Goal: Information Seeking & Learning: Learn about a topic

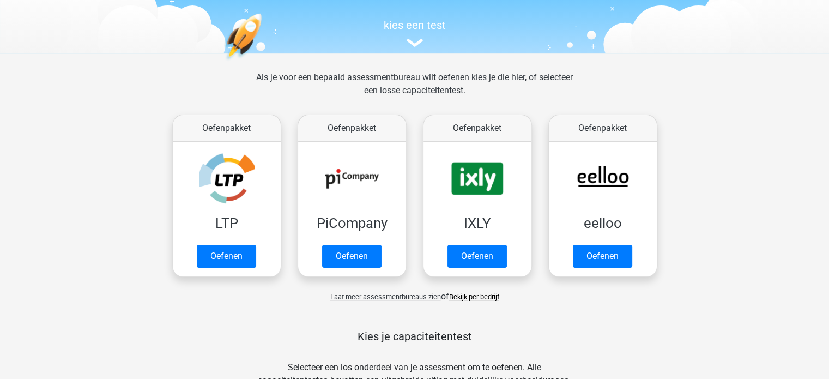
scroll to position [110, 0]
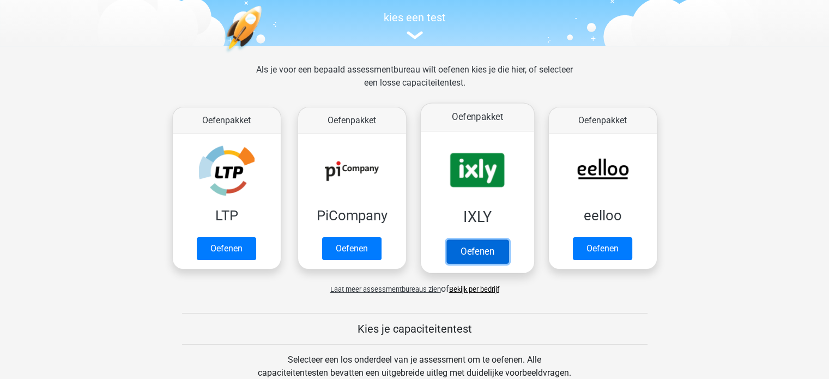
click at [478, 254] on link "Oefenen" at bounding box center [477, 251] width 62 height 24
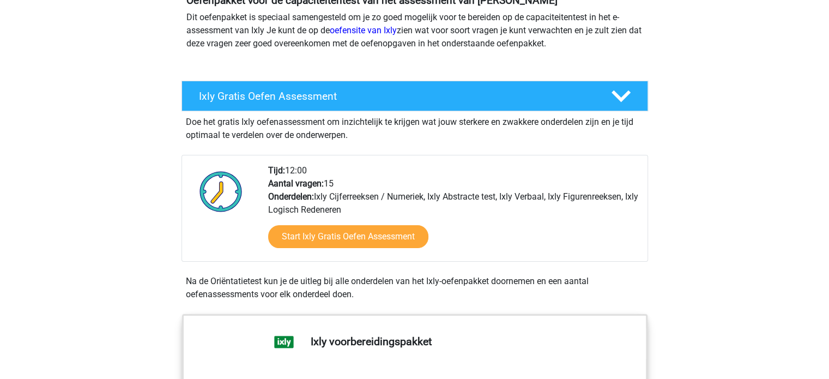
scroll to position [137, 0]
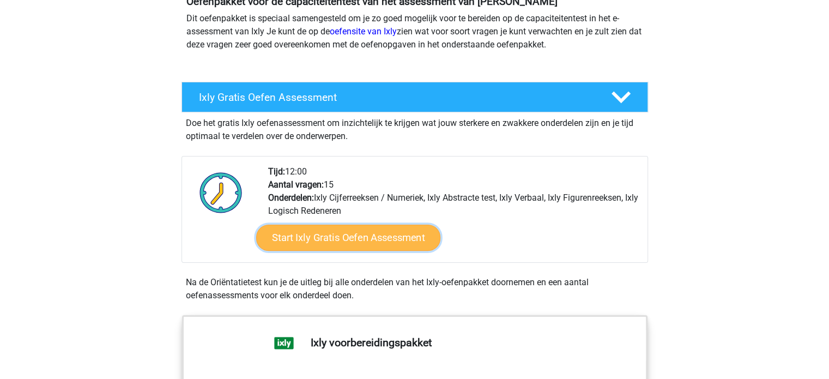
click at [316, 236] on link "Start Ixly Gratis Oefen Assessment" at bounding box center [347, 237] width 184 height 26
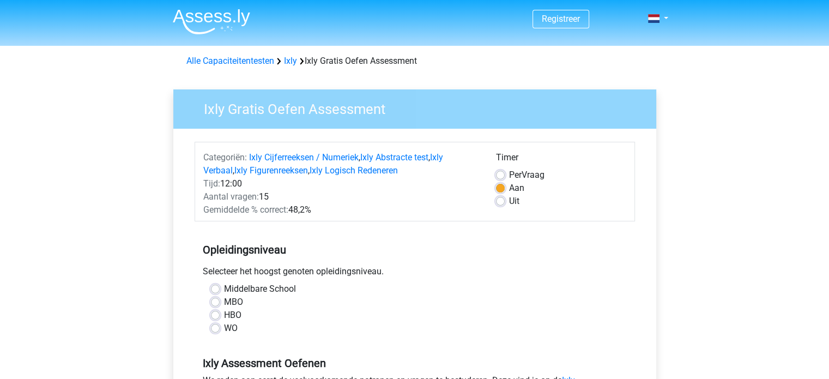
click at [224, 306] on label "MBO" at bounding box center [233, 301] width 19 height 13
click at [217, 306] on input "MBO" at bounding box center [215, 300] width 9 height 11
radio input "true"
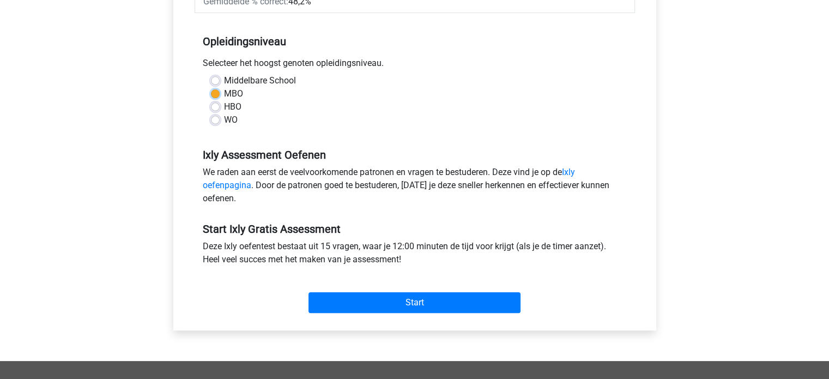
scroll to position [209, 0]
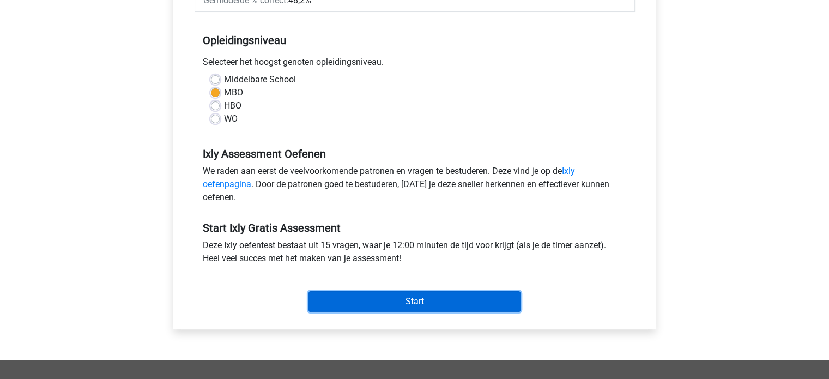
click at [368, 302] on input "Start" at bounding box center [414, 301] width 212 height 21
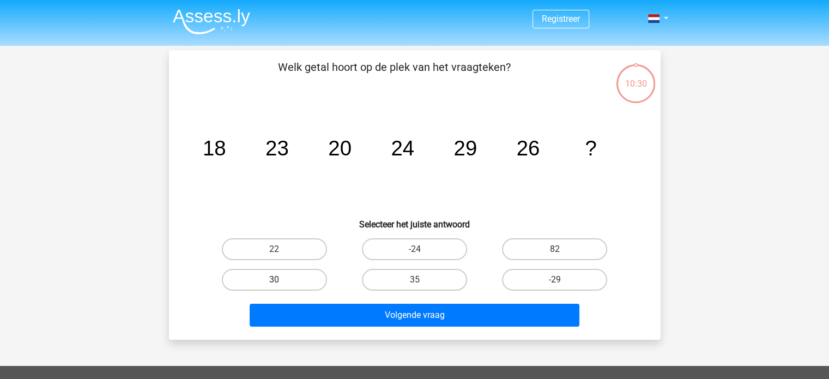
click at [263, 279] on label "30" at bounding box center [274, 280] width 105 height 22
click at [274, 279] on input "30" at bounding box center [277, 282] width 7 height 7
radio input "true"
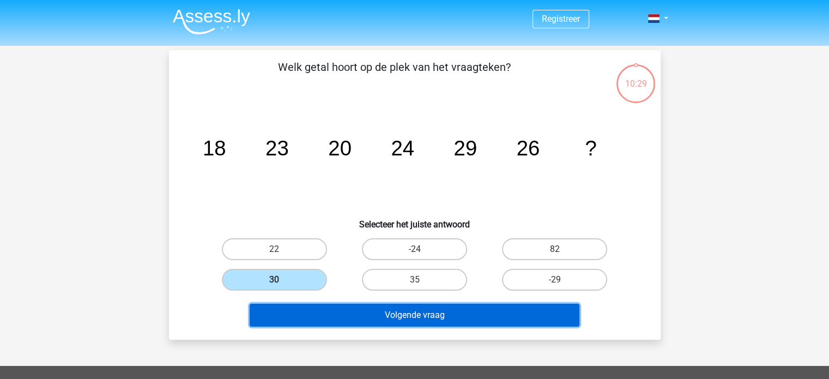
click at [404, 313] on button "Volgende vraag" at bounding box center [415, 314] width 330 height 23
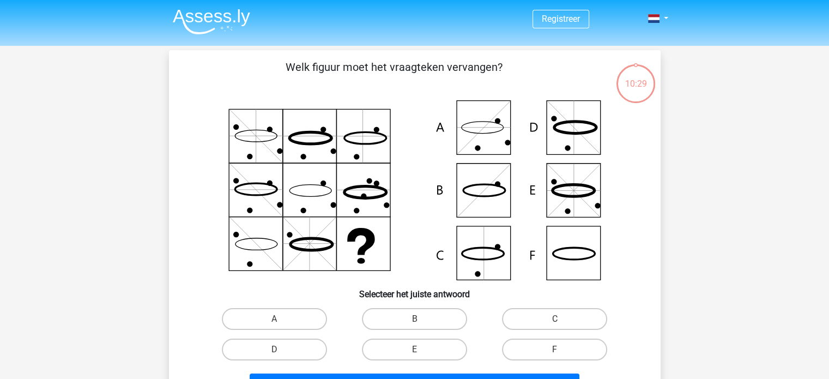
scroll to position [50, 0]
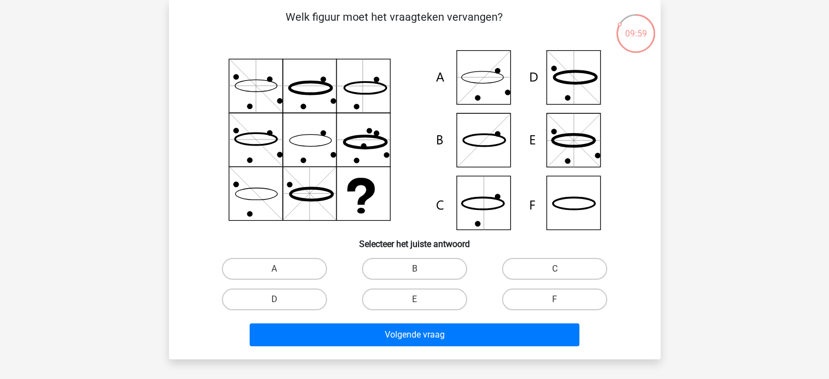
click at [579, 213] on icon at bounding box center [414, 140] width 439 height 180
click at [560, 291] on label "F" at bounding box center [554, 299] width 105 height 22
click at [560, 299] on input "F" at bounding box center [558, 302] width 7 height 7
radio input "true"
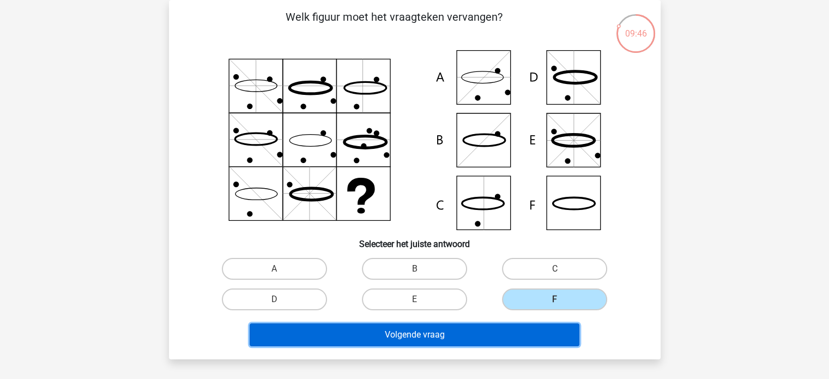
click at [440, 332] on button "Volgende vraag" at bounding box center [415, 334] width 330 height 23
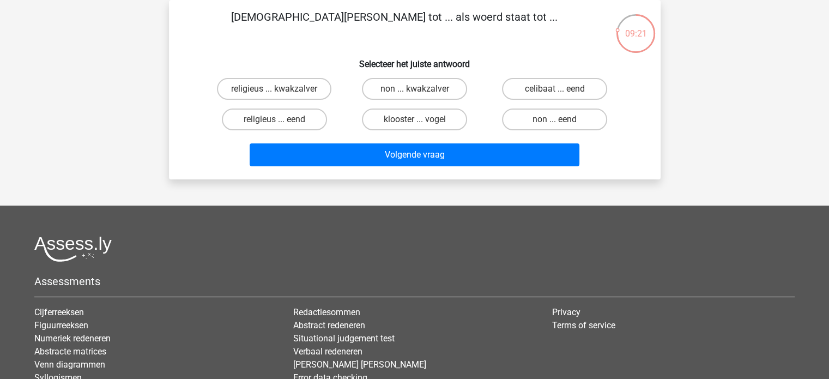
click at [555, 122] on input "non ... eend" at bounding box center [558, 122] width 7 height 7
radio input "true"
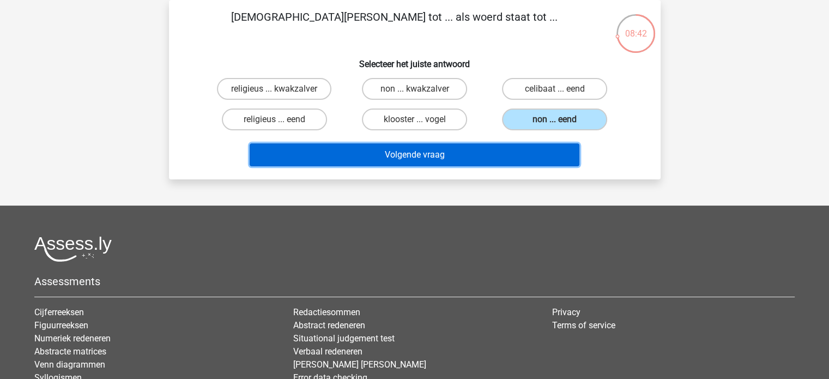
click at [373, 151] on button "Volgende vraag" at bounding box center [415, 154] width 330 height 23
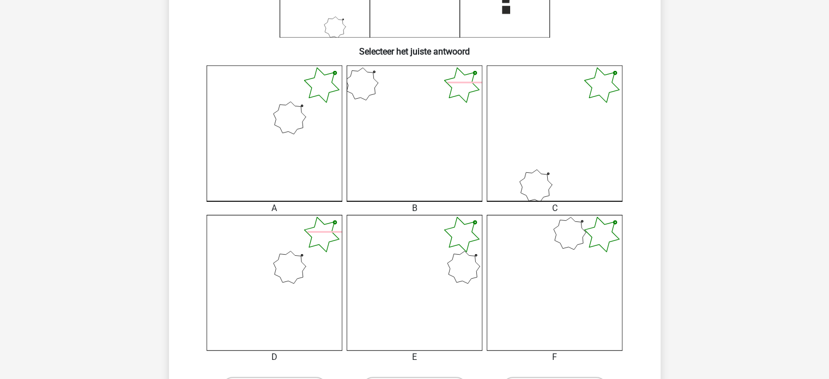
scroll to position [243, 0]
click at [420, 311] on icon at bounding box center [414, 282] width 136 height 136
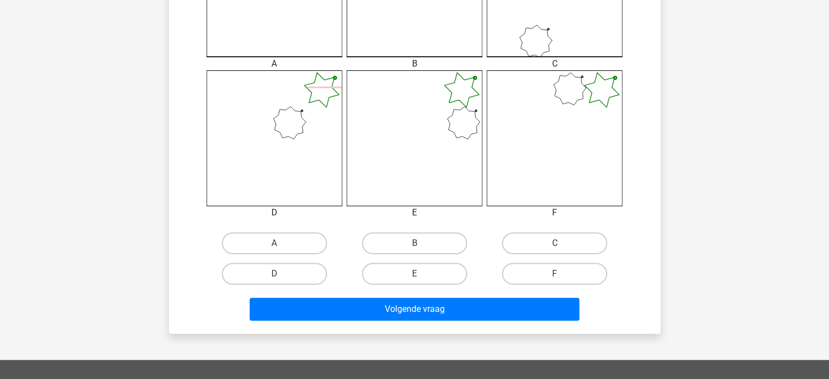
scroll to position [387, 0]
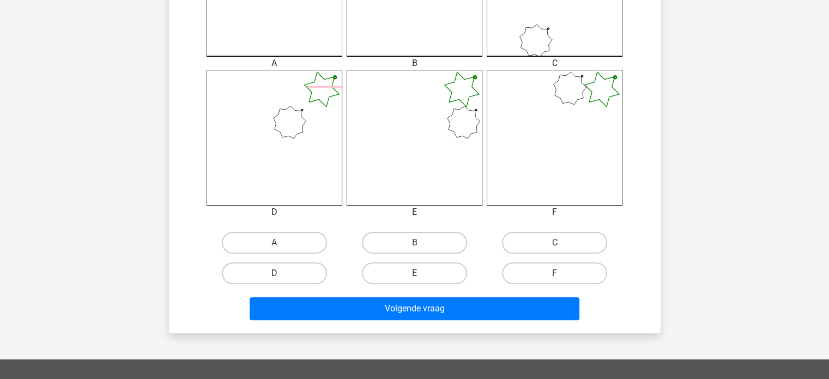
click at [421, 275] on input "E" at bounding box center [417, 276] width 7 height 7
radio input "true"
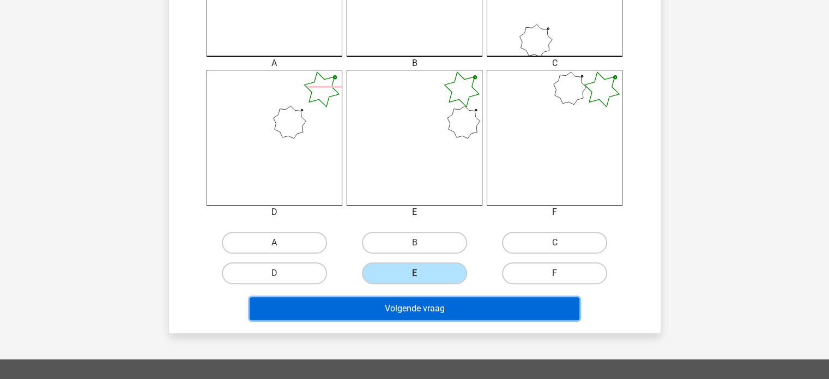
click at [423, 307] on button "Volgende vraag" at bounding box center [415, 308] width 330 height 23
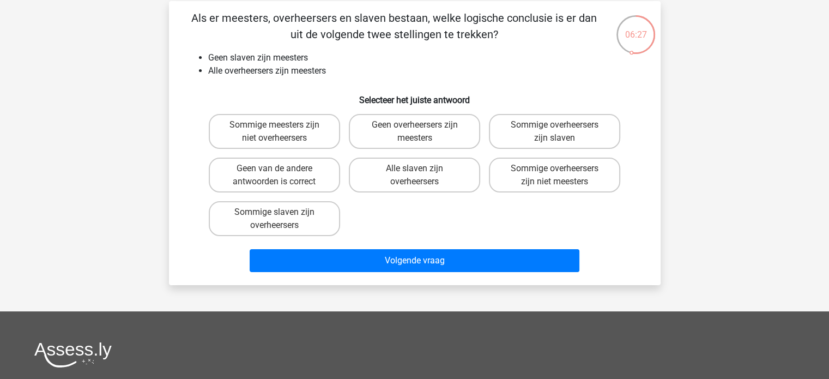
scroll to position [38, 0]
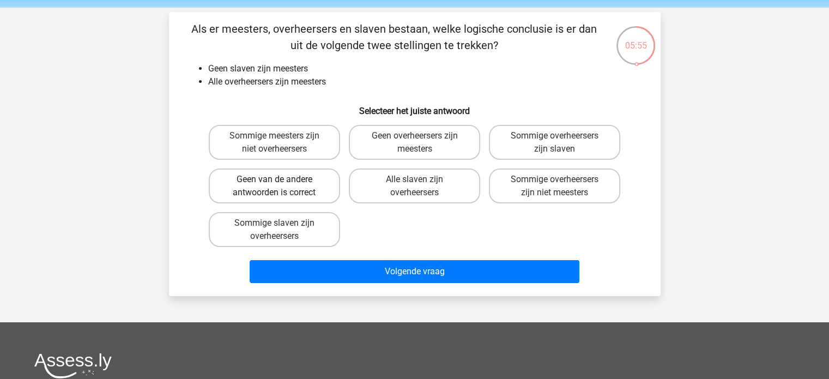
click at [288, 178] on label "Geen van de andere antwoorden is correct" at bounding box center [274, 185] width 131 height 35
click at [281, 179] on input "Geen van de andere antwoorden is correct" at bounding box center [277, 182] width 7 height 7
radio input "true"
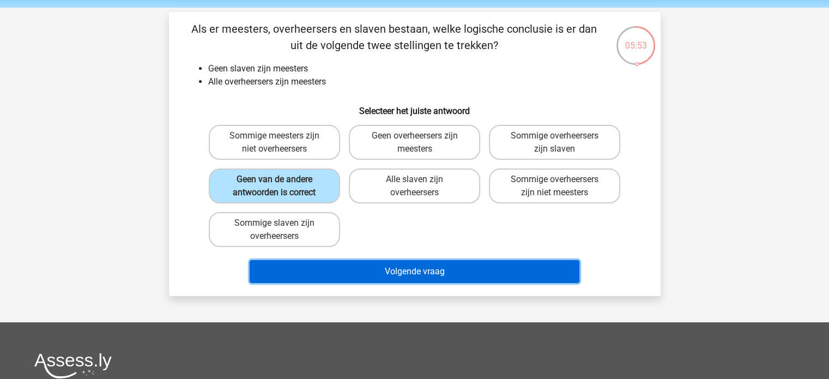
click at [460, 270] on button "Volgende vraag" at bounding box center [415, 271] width 330 height 23
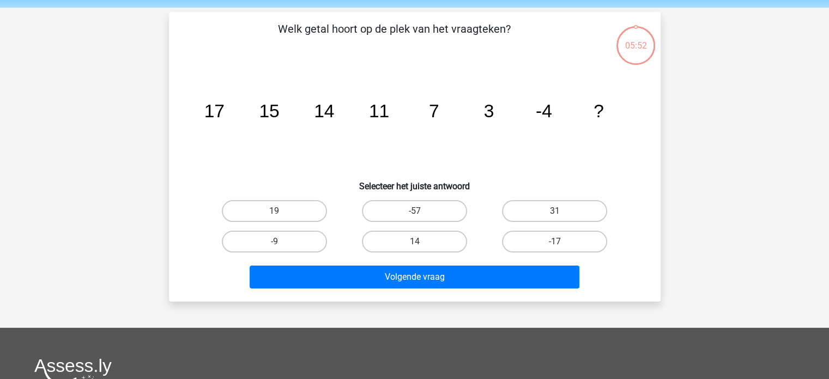
scroll to position [50, 0]
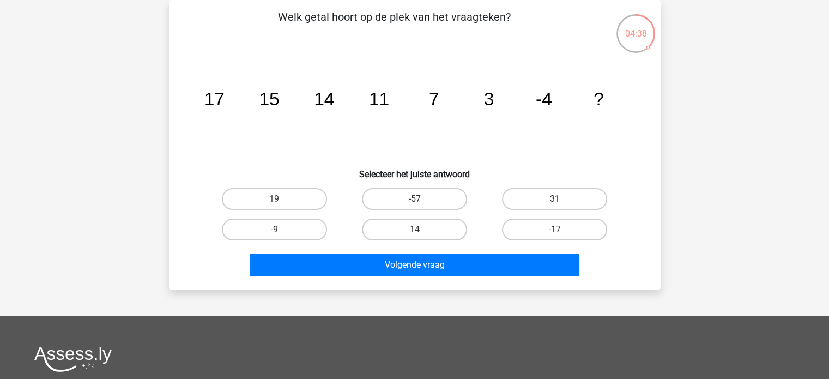
click at [549, 224] on label "-17" at bounding box center [554, 229] width 105 height 22
click at [555, 229] on input "-17" at bounding box center [558, 232] width 7 height 7
radio input "true"
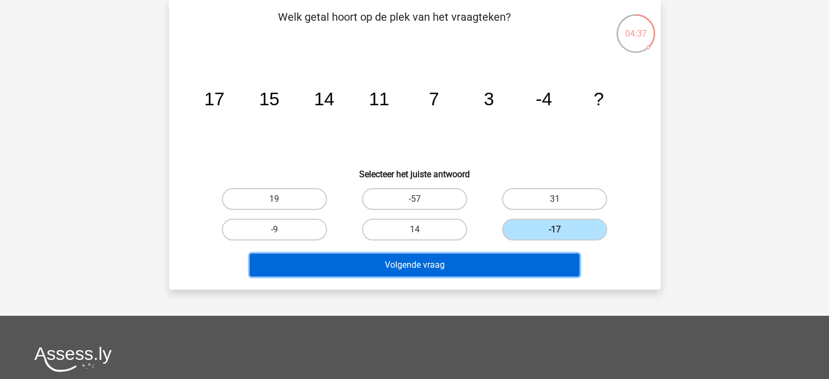
click at [383, 265] on button "Volgende vraag" at bounding box center [415, 264] width 330 height 23
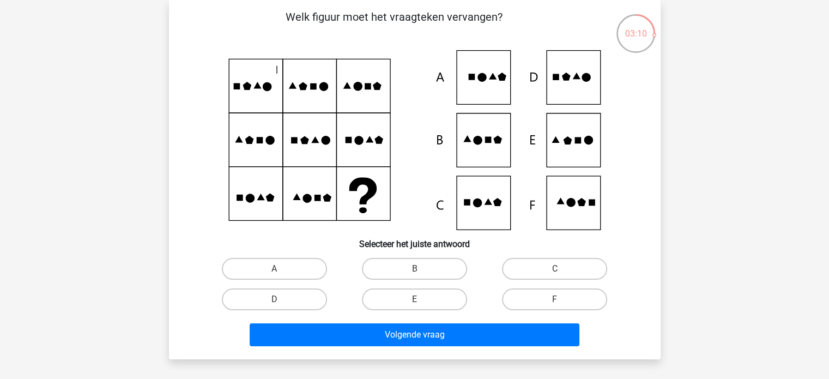
click at [479, 204] on icon at bounding box center [476, 202] width 9 height 9
click at [390, 265] on label "B" at bounding box center [414, 269] width 105 height 22
click at [414, 269] on input "B" at bounding box center [417, 272] width 7 height 7
radio input "true"
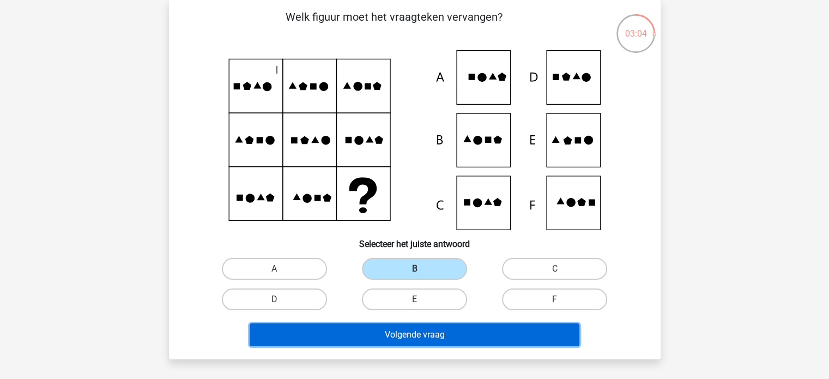
click at [363, 336] on button "Volgende vraag" at bounding box center [415, 334] width 330 height 23
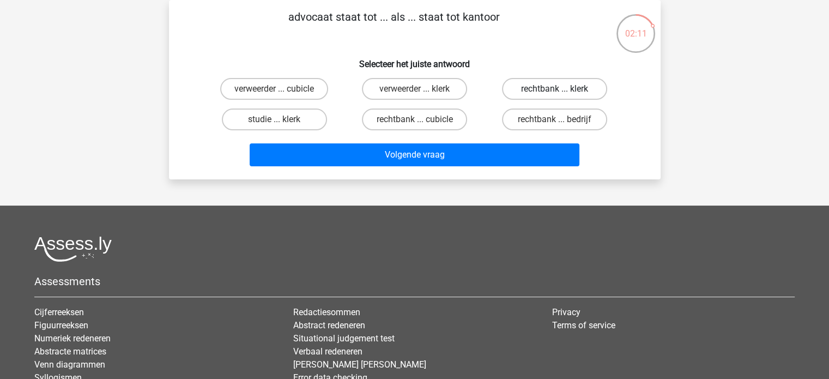
click at [545, 89] on label "rechtbank ... klerk" at bounding box center [554, 89] width 105 height 22
click at [555, 89] on input "rechtbank ... klerk" at bounding box center [558, 92] width 7 height 7
radio input "true"
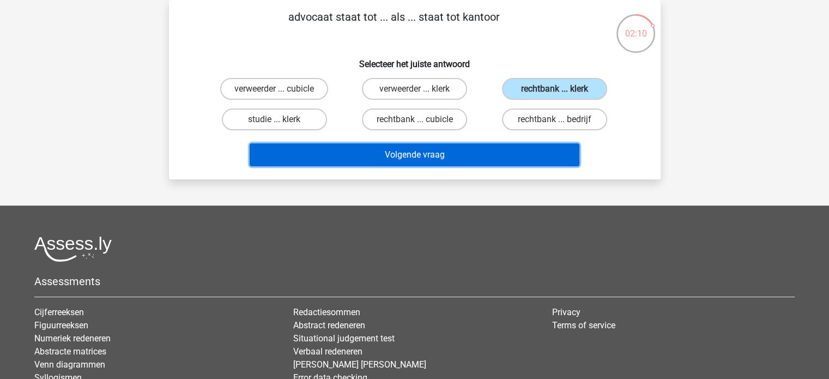
click at [418, 153] on button "Volgende vraag" at bounding box center [415, 154] width 330 height 23
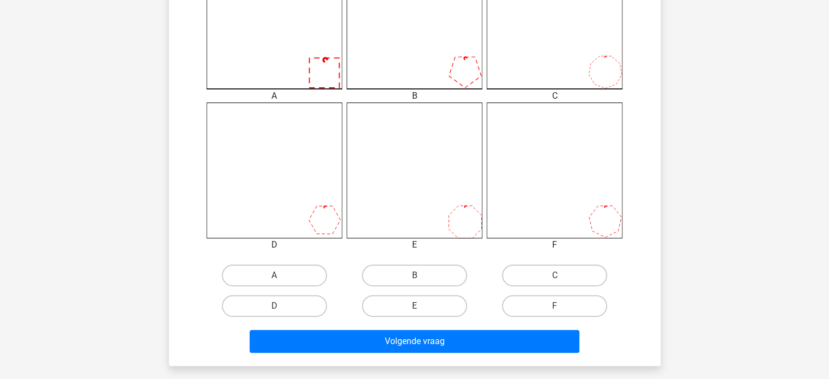
scroll to position [374, 0]
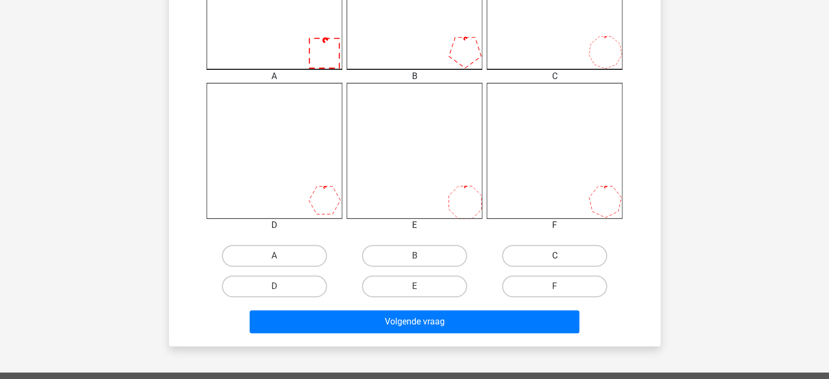
click at [566, 264] on label "C" at bounding box center [554, 256] width 105 height 22
click at [562, 263] on input "C" at bounding box center [558, 258] width 7 height 7
radio input "true"
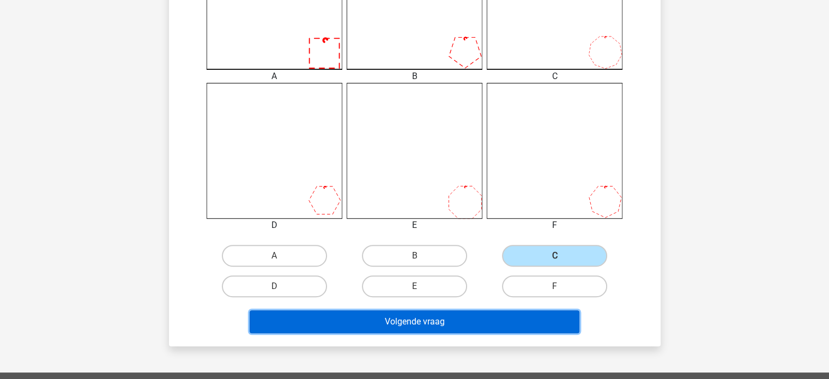
click at [467, 318] on button "Volgende vraag" at bounding box center [415, 321] width 330 height 23
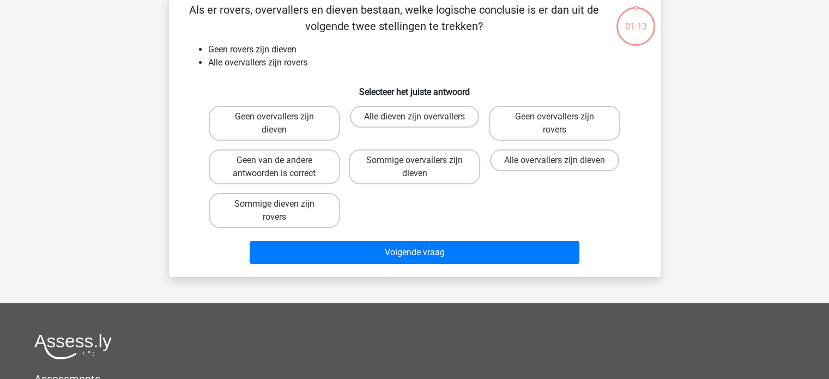
scroll to position [50, 0]
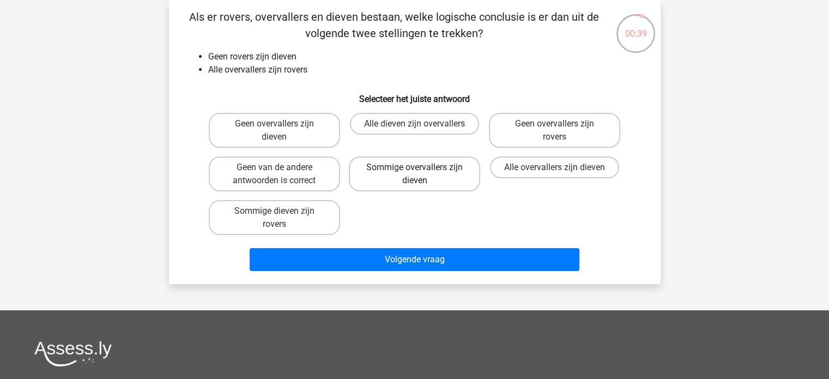
click at [423, 179] on label "Sommige overvallers zijn dieven" at bounding box center [414, 173] width 131 height 35
click at [421, 174] on input "Sommige overvallers zijn dieven" at bounding box center [417, 170] width 7 height 7
radio input "true"
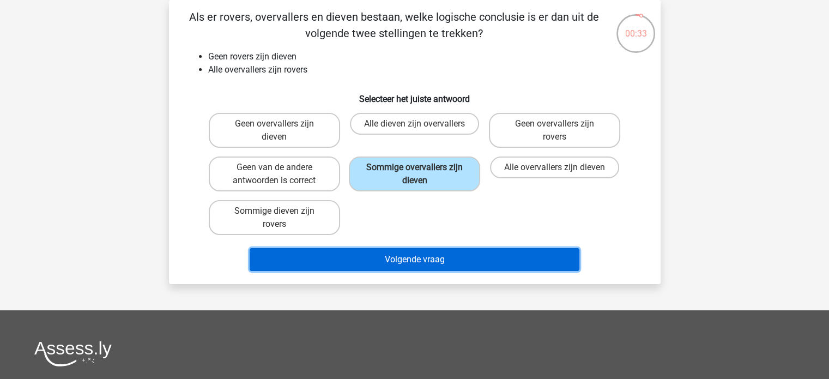
click at [460, 259] on button "Volgende vraag" at bounding box center [415, 259] width 330 height 23
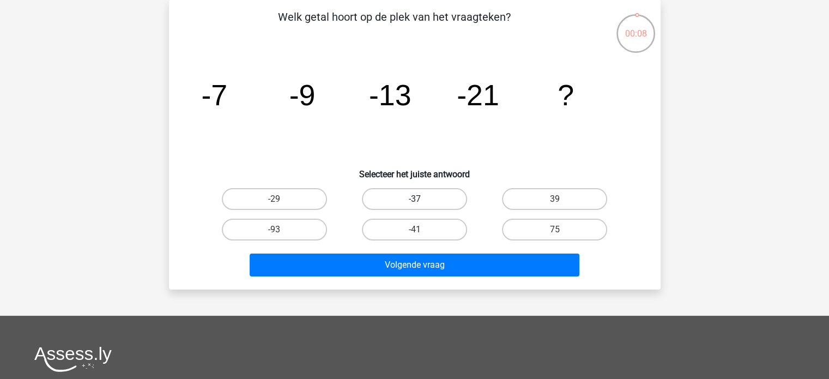
click at [436, 196] on label "-37" at bounding box center [414, 199] width 105 height 22
click at [421, 199] on input "-37" at bounding box center [417, 202] width 7 height 7
radio input "true"
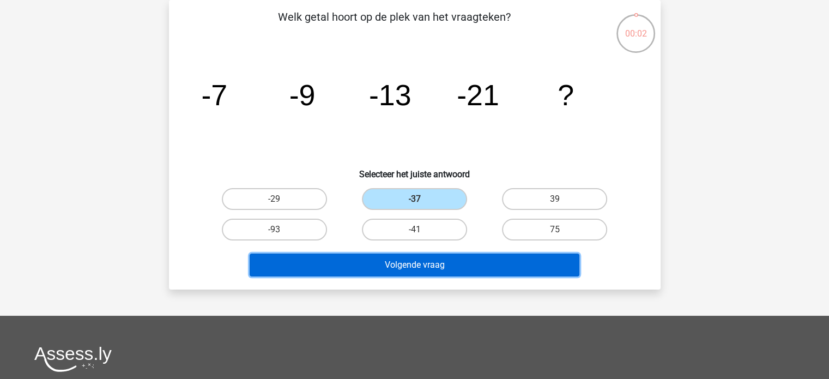
click at [419, 264] on button "Volgende vraag" at bounding box center [415, 264] width 330 height 23
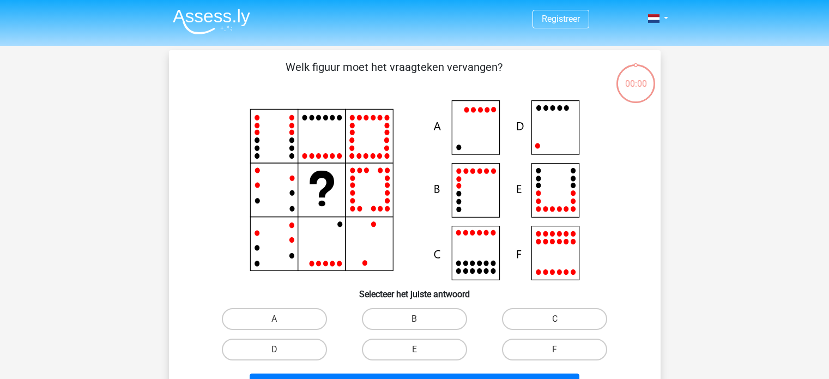
scroll to position [50, 0]
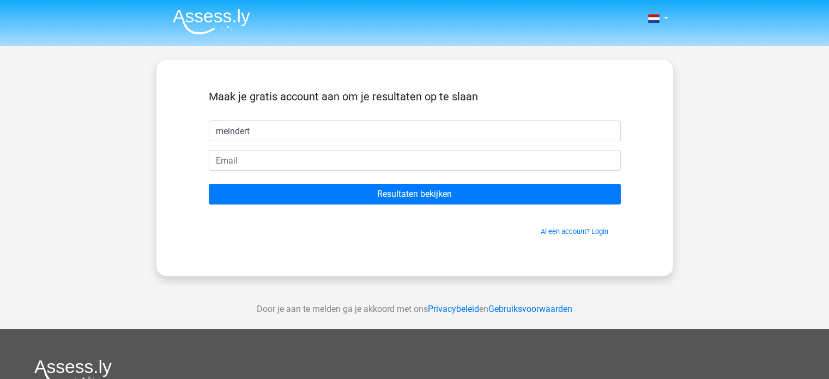
type input "meindert"
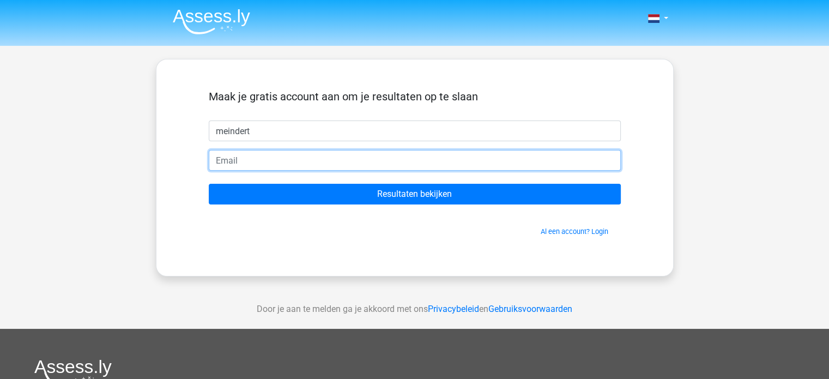
click at [249, 160] on input "email" at bounding box center [415, 160] width 412 height 21
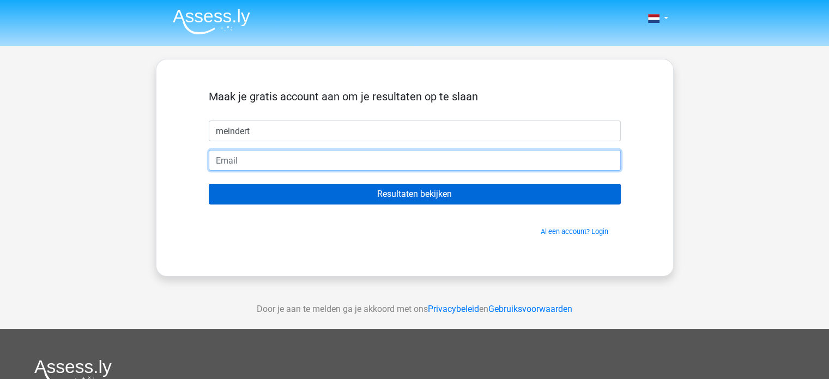
type input "[EMAIL_ADDRESS][DOMAIN_NAME]"
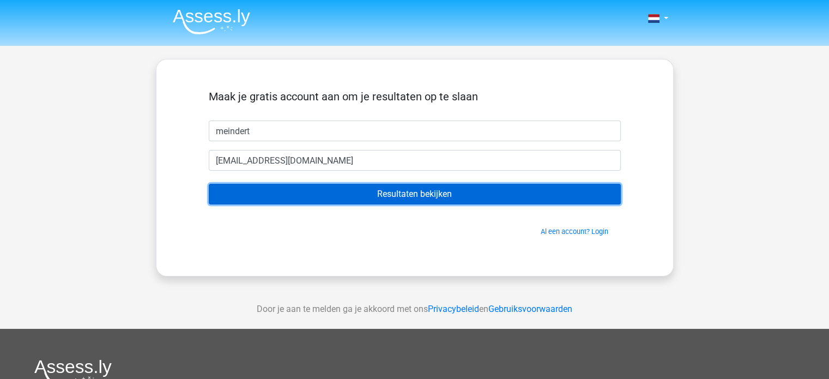
click at [439, 191] on input "Resultaten bekijken" at bounding box center [415, 194] width 412 height 21
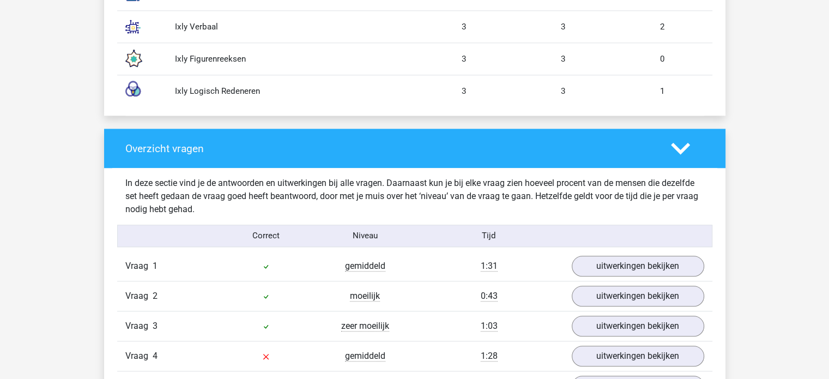
scroll to position [1028, 0]
click at [644, 269] on link "uitwerkingen bekijken" at bounding box center [637, 266] width 152 height 24
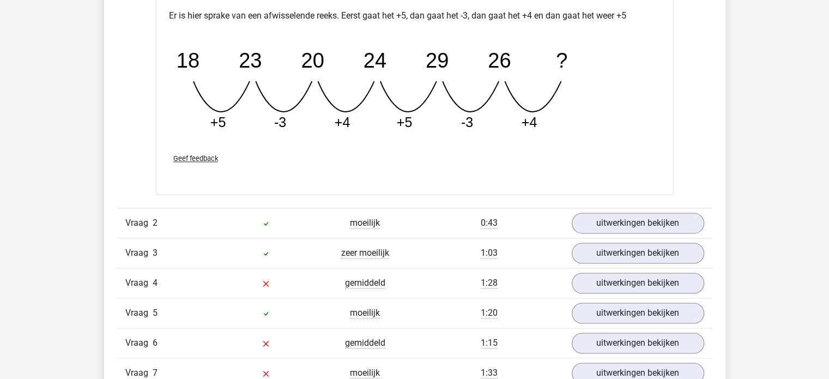
scroll to position [1578, 0]
click at [637, 221] on link "uitwerkingen bekijken" at bounding box center [637, 222] width 152 height 24
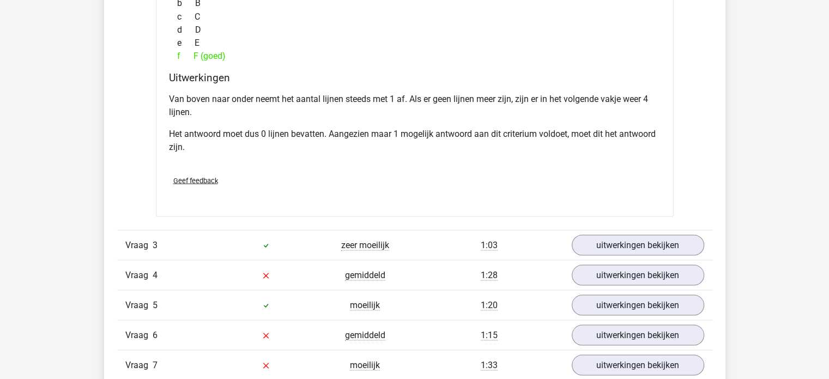
scroll to position [2059, 0]
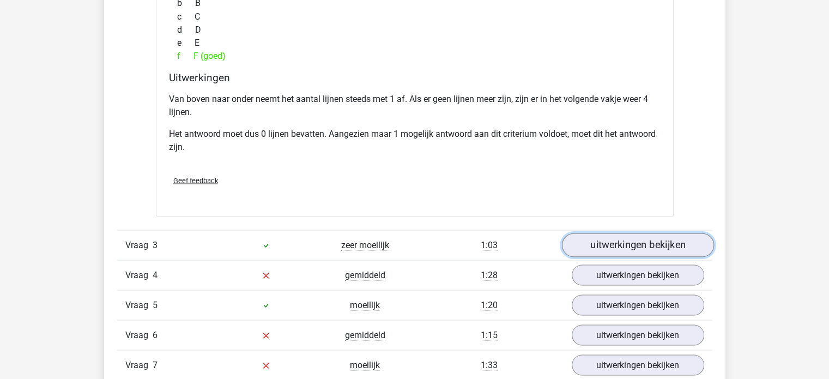
click at [644, 244] on link "uitwerkingen bekijken" at bounding box center [637, 245] width 152 height 24
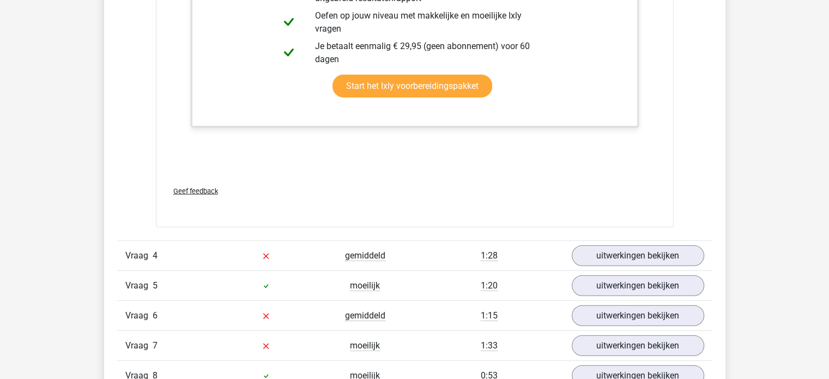
scroll to position [2621, 0]
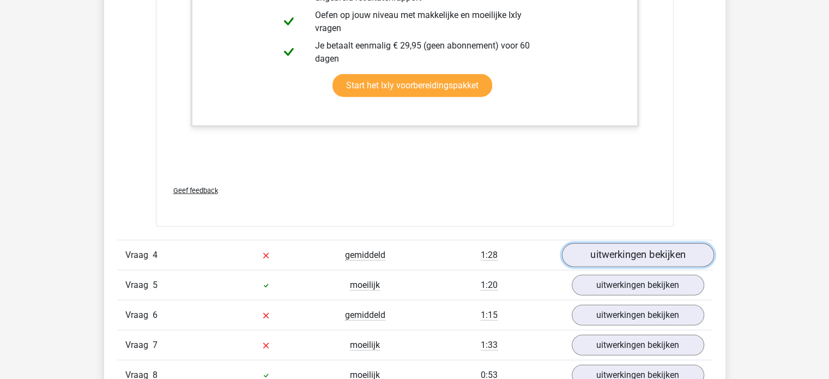
click at [629, 255] on link "uitwerkingen bekijken" at bounding box center [637, 255] width 152 height 24
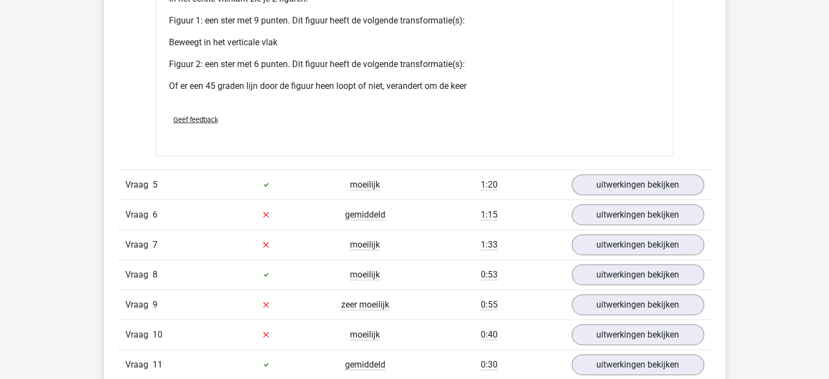
scroll to position [3508, 0]
click at [640, 185] on link "uitwerkingen bekijken" at bounding box center [637, 184] width 152 height 24
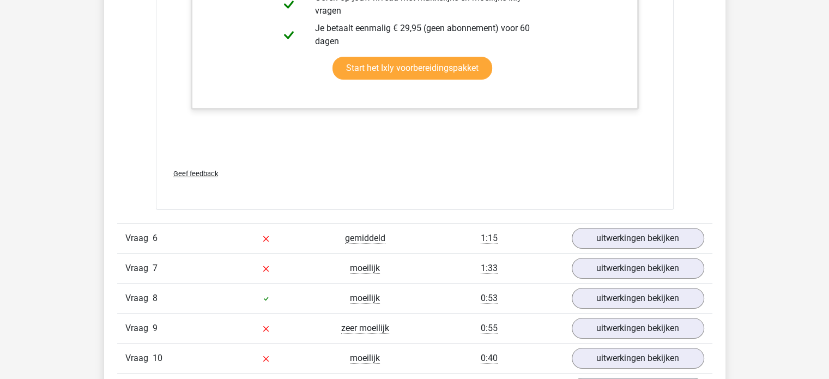
scroll to position [4076, 0]
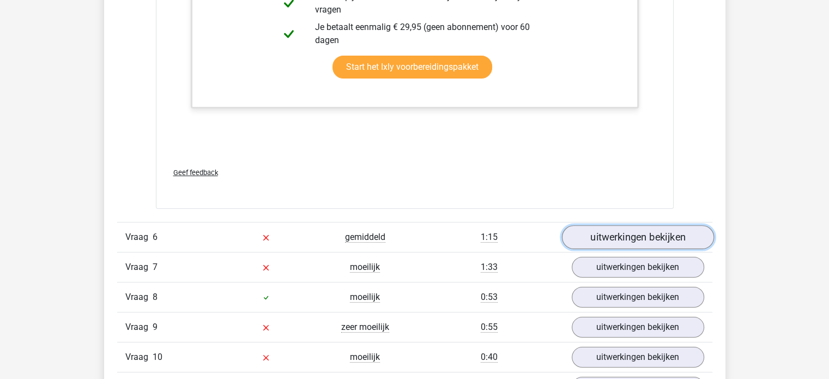
click at [660, 228] on link "uitwerkingen bekijken" at bounding box center [637, 237] width 152 height 24
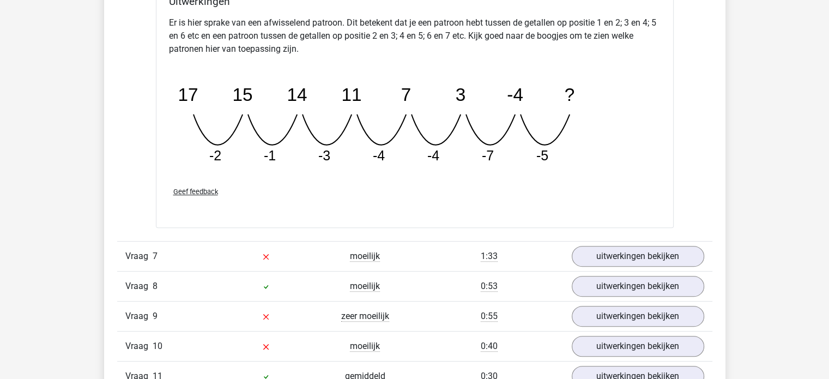
scroll to position [4590, 0]
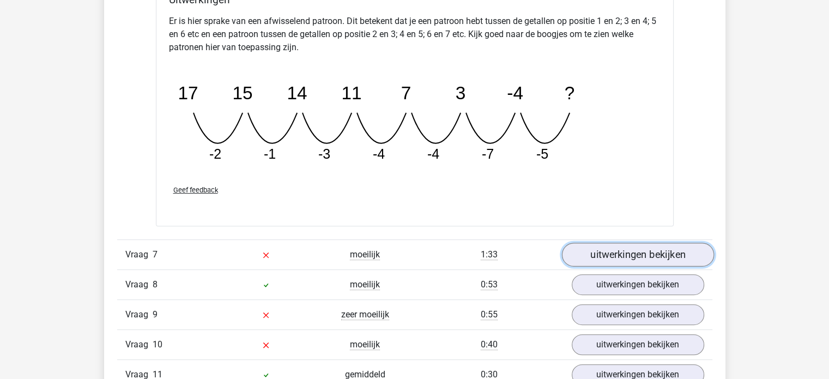
click at [662, 246] on link "uitwerkingen bekijken" at bounding box center [637, 255] width 152 height 24
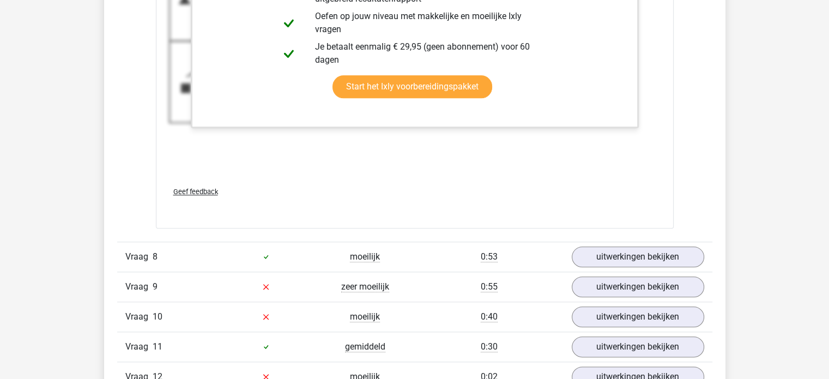
scroll to position [5364, 0]
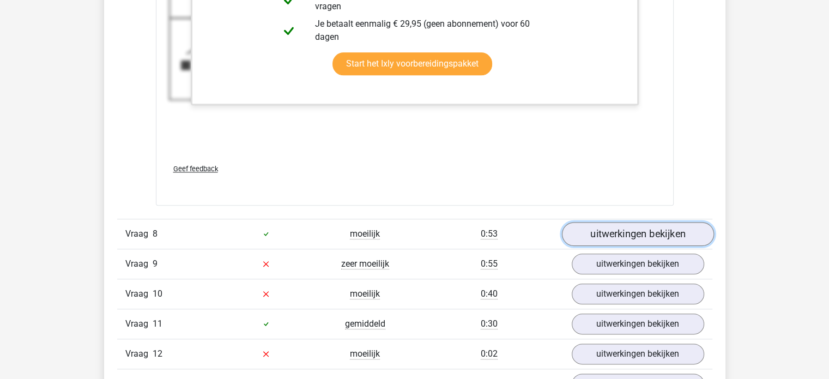
click at [658, 224] on link "uitwerkingen bekijken" at bounding box center [637, 234] width 152 height 24
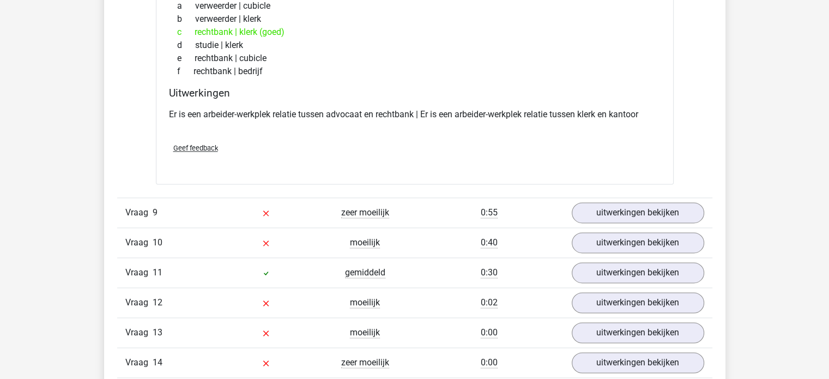
scroll to position [5661, 0]
click at [623, 203] on link "uitwerkingen bekijken" at bounding box center [637, 212] width 152 height 24
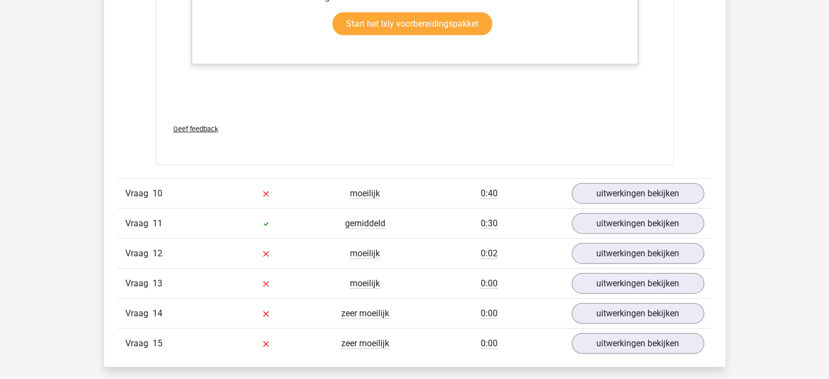
scroll to position [6691, 0]
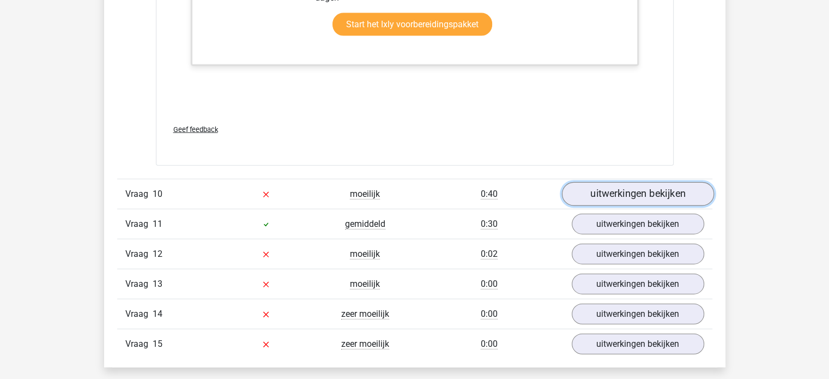
click at [647, 188] on link "uitwerkingen bekijken" at bounding box center [637, 194] width 152 height 24
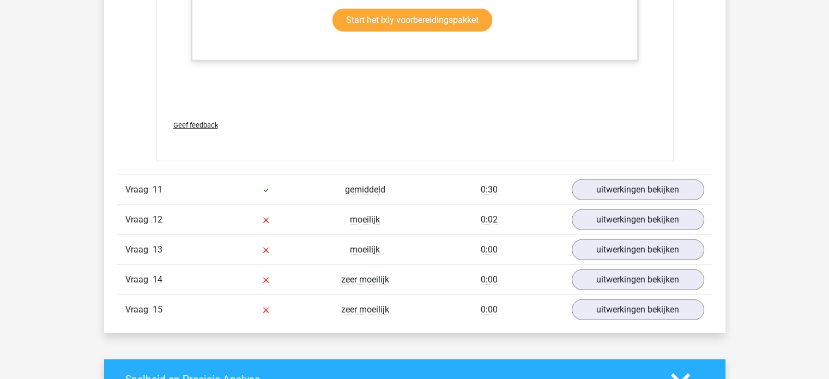
scroll to position [7317, 0]
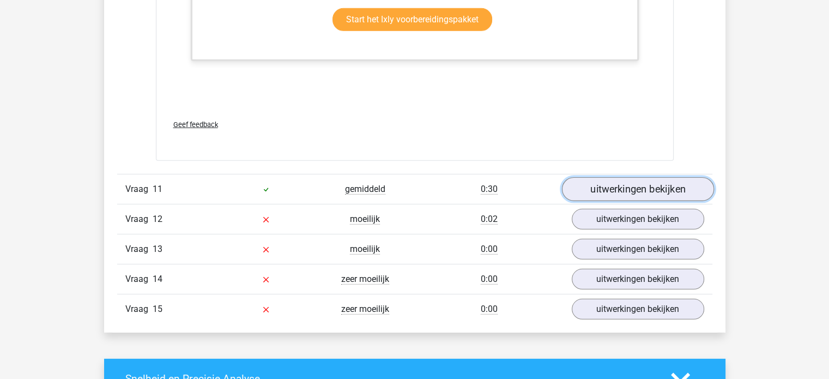
click at [642, 184] on link "uitwerkingen bekijken" at bounding box center [637, 189] width 152 height 24
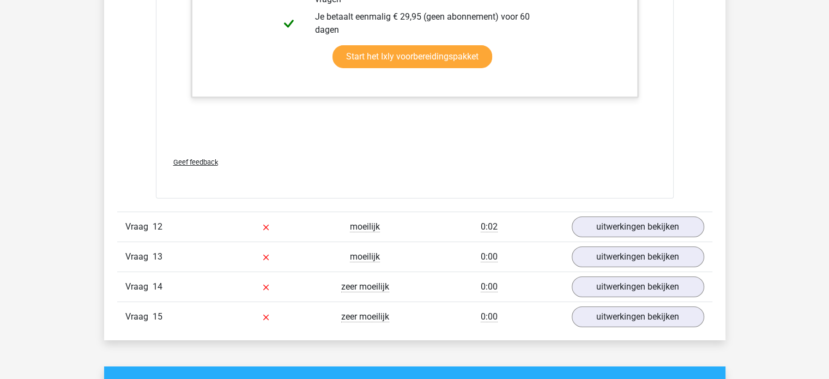
scroll to position [7978, 0]
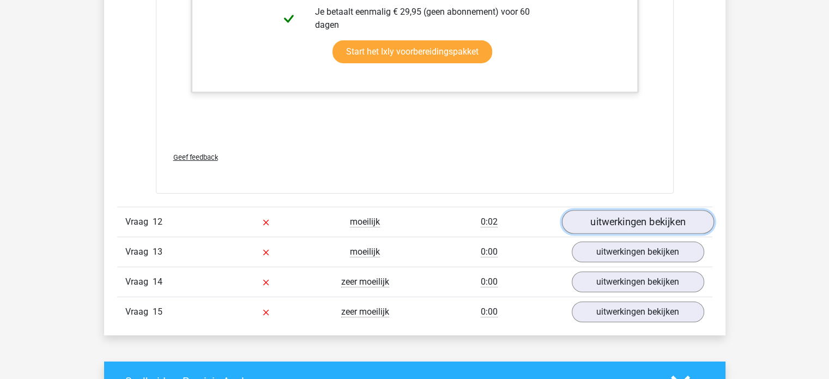
click at [652, 210] on link "uitwerkingen bekijken" at bounding box center [637, 222] width 152 height 24
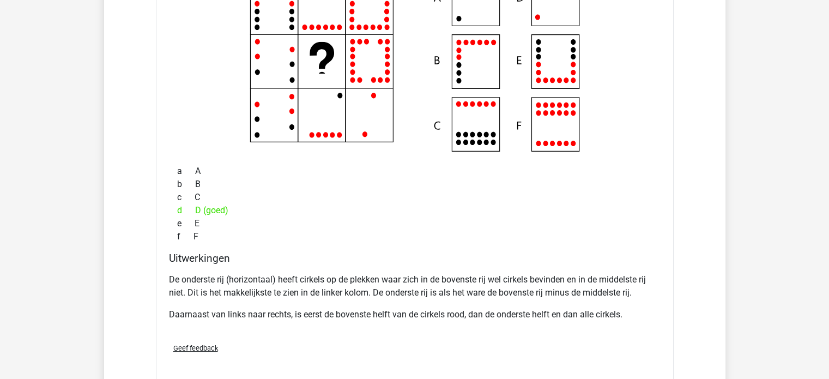
scroll to position [8276, 0]
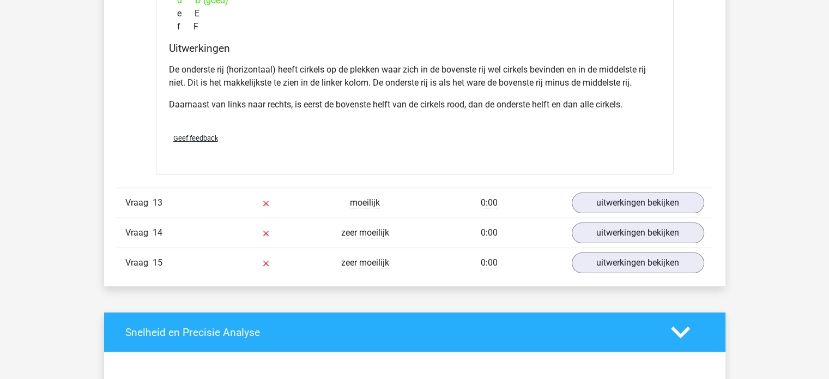
scroll to position [8490, 0]
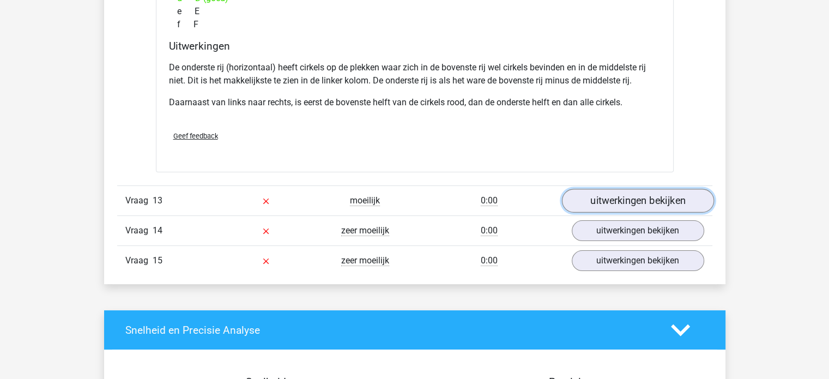
click at [623, 193] on link "uitwerkingen bekijken" at bounding box center [637, 200] width 152 height 24
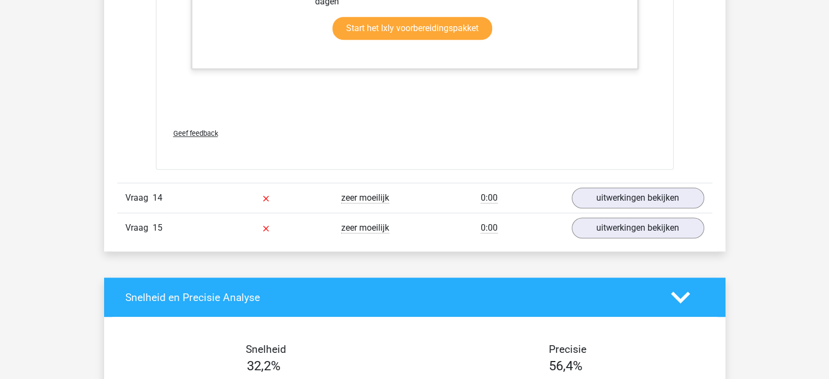
scroll to position [9056, 0]
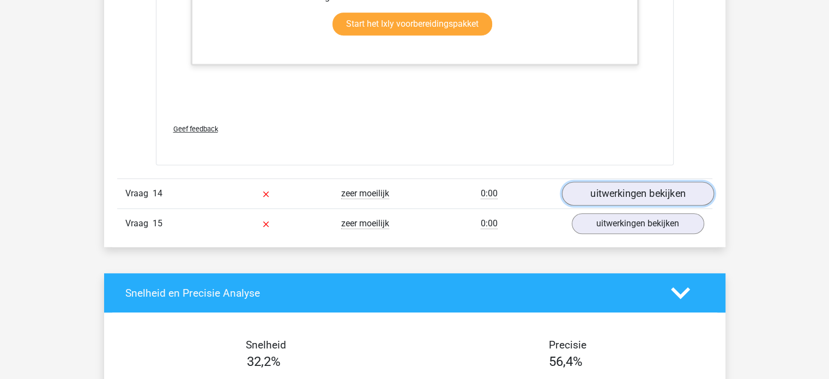
click at [641, 185] on link "uitwerkingen bekijken" at bounding box center [637, 194] width 152 height 24
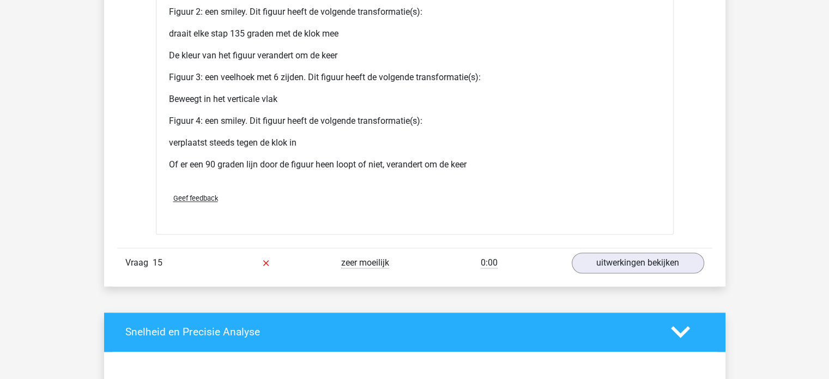
scroll to position [9921, 0]
click at [612, 252] on link "uitwerkingen bekijken" at bounding box center [637, 262] width 152 height 24
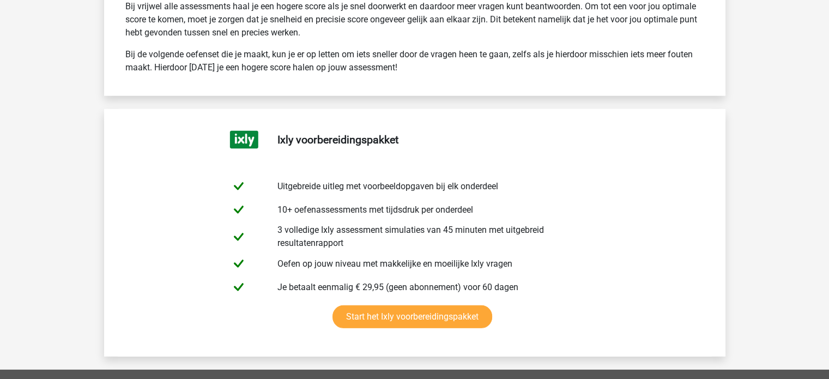
scroll to position [11318, 0]
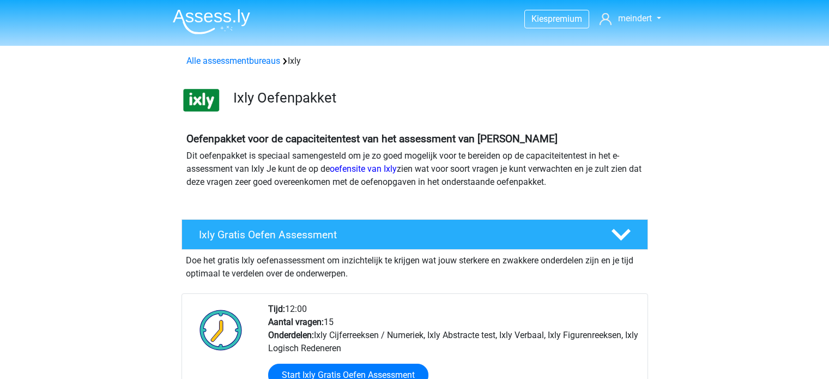
scroll to position [137, 0]
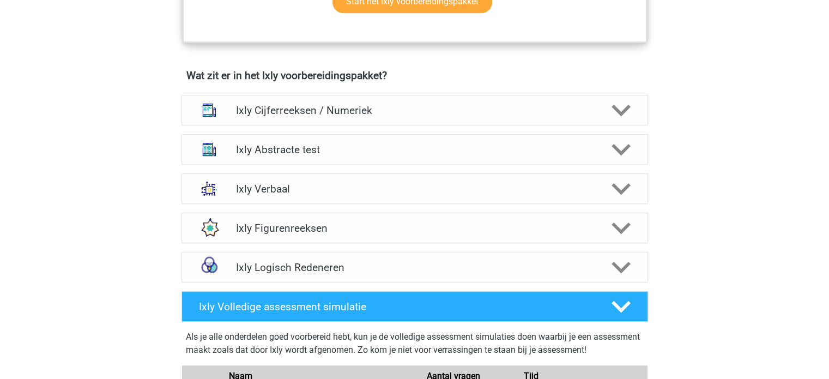
scroll to position [652, 0]
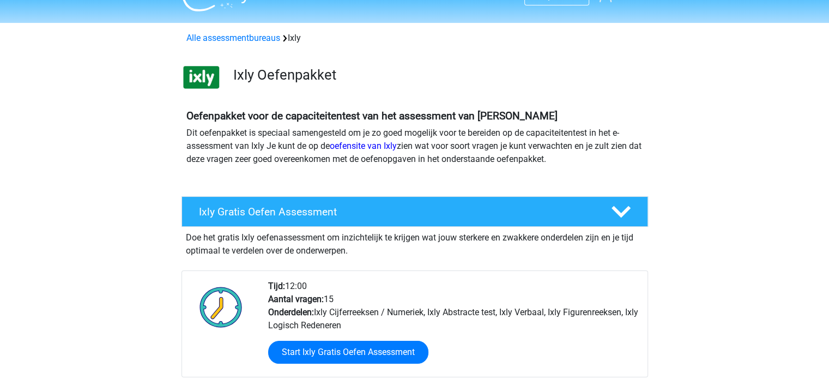
scroll to position [0, 0]
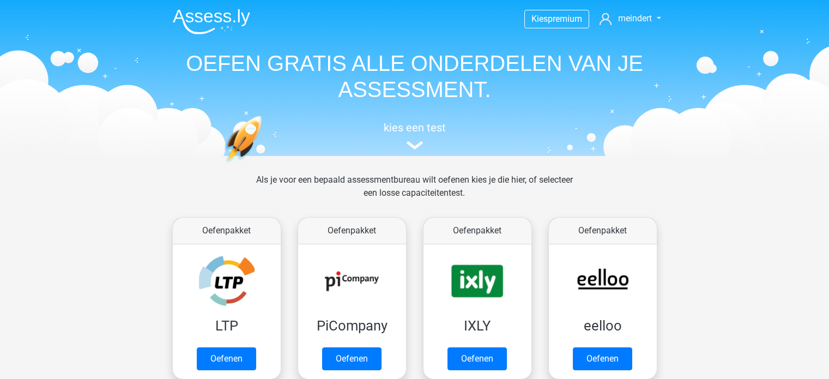
scroll to position [110, 0]
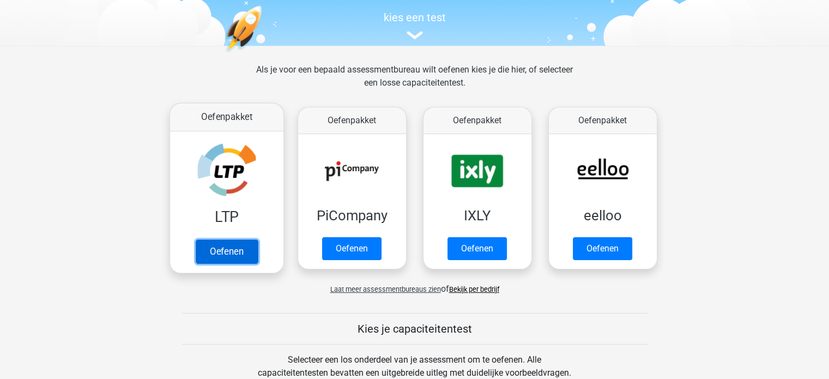
click at [213, 247] on link "Oefenen" at bounding box center [226, 251] width 62 height 24
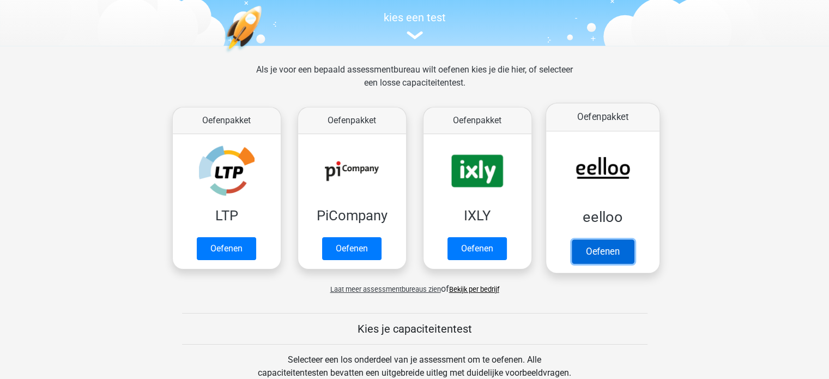
click at [594, 256] on link "Oefenen" at bounding box center [602, 251] width 62 height 24
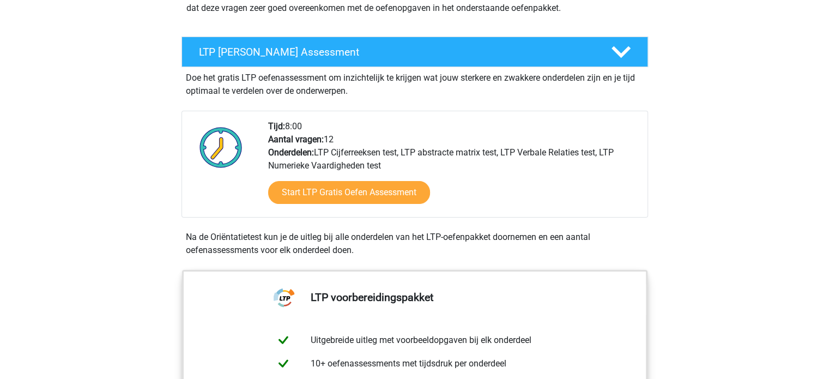
scroll to position [177, 0]
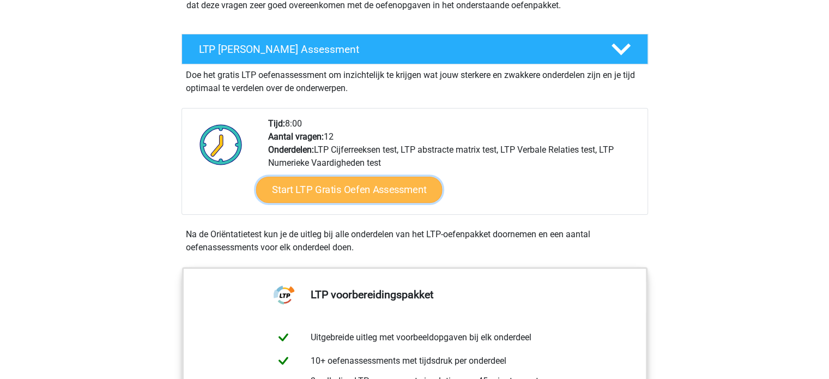
click at [318, 187] on link "Start LTP Gratis Oefen Assessment" at bounding box center [348, 190] width 186 height 26
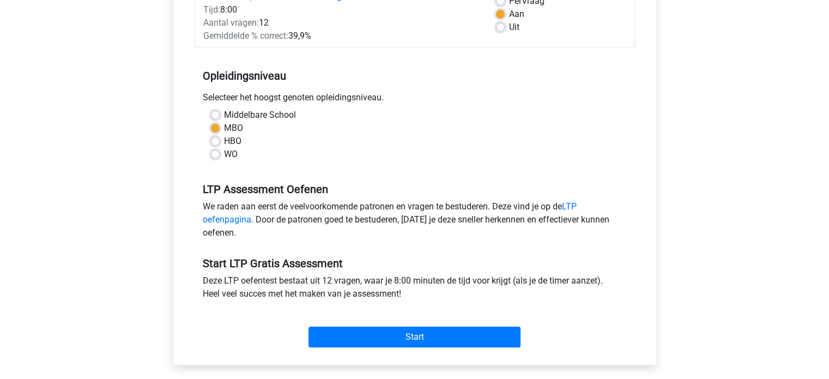
scroll to position [174, 0]
click at [560, 204] on div "We raden aan eerst de veelvoorkomende patronen en vragen te bestuderen. Deze vi…" at bounding box center [414, 221] width 440 height 44
click at [575, 206] on link "LTP oefenpagina" at bounding box center [390, 211] width 374 height 23
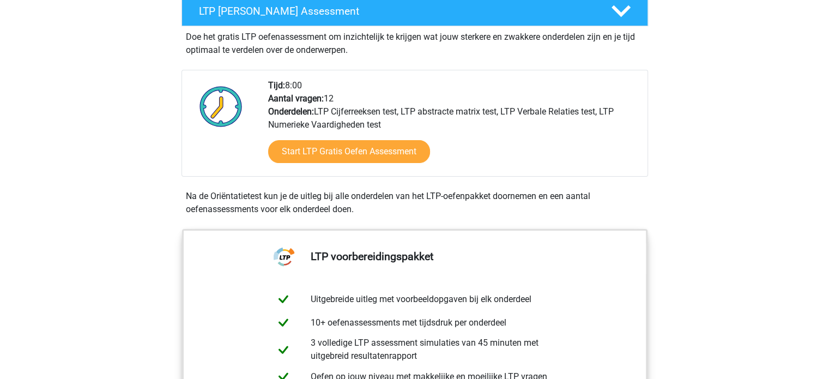
scroll to position [205, 0]
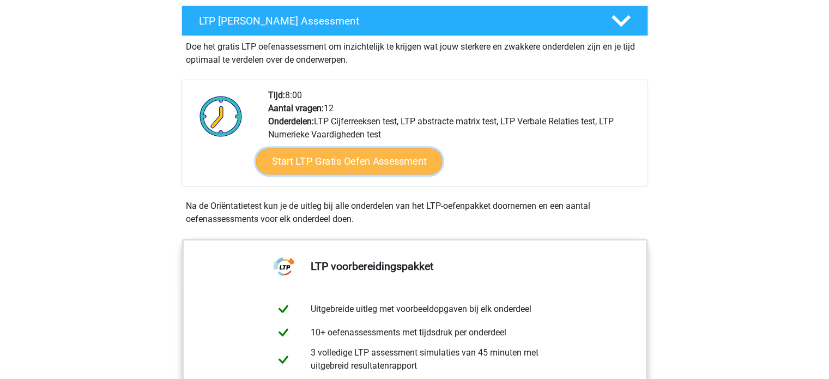
click at [343, 159] on link "Start LTP Gratis Oefen Assessment" at bounding box center [348, 161] width 186 height 26
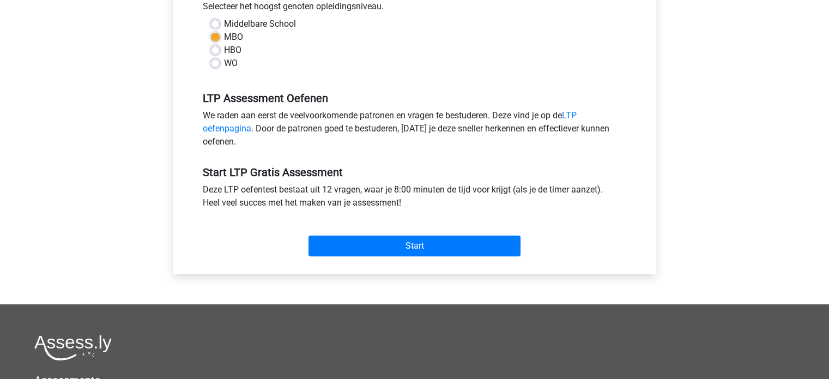
scroll to position [270, 0]
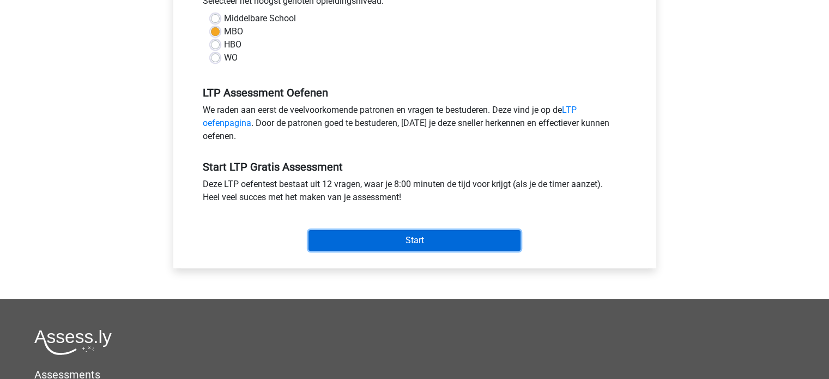
click at [393, 241] on input "Start" at bounding box center [414, 240] width 212 height 21
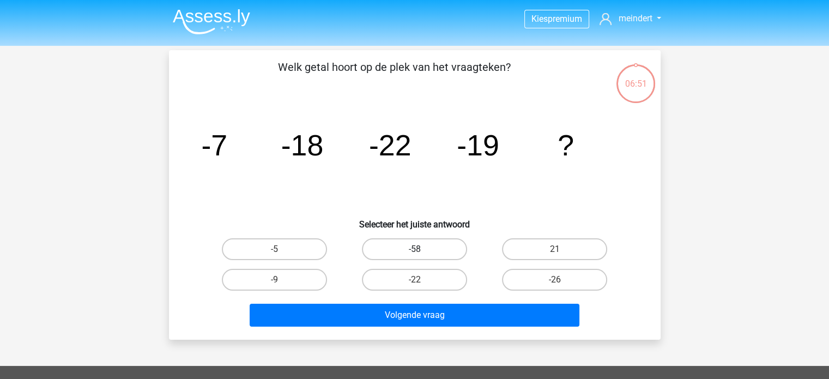
click at [405, 244] on label "-58" at bounding box center [414, 249] width 105 height 22
click at [414, 249] on input "-58" at bounding box center [417, 252] width 7 height 7
radio input "true"
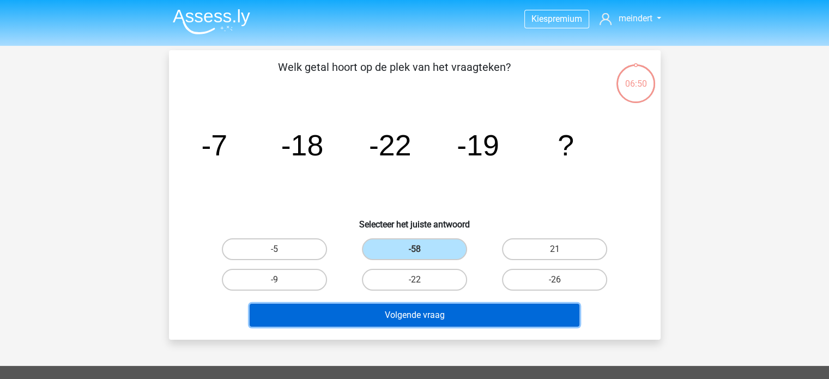
click at [401, 315] on button "Volgende vraag" at bounding box center [415, 314] width 330 height 23
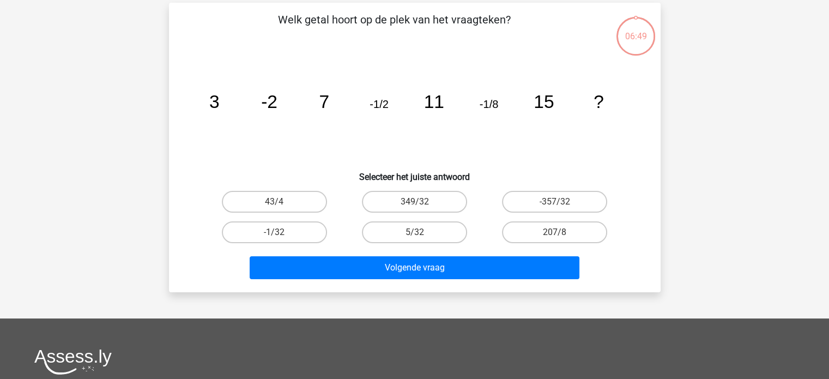
scroll to position [50, 0]
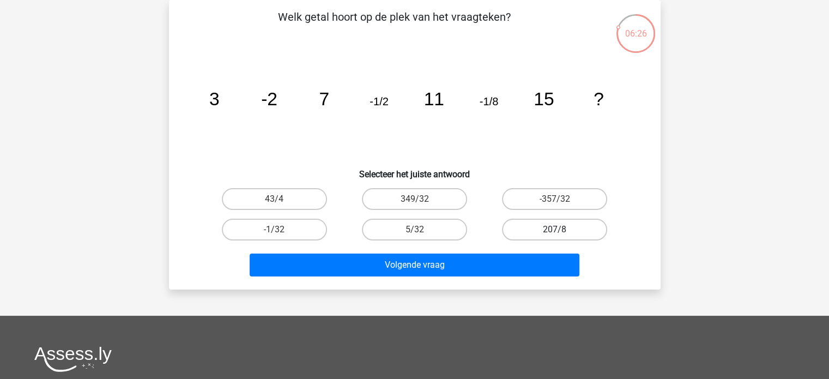
click at [527, 226] on label "207/8" at bounding box center [554, 229] width 105 height 22
click at [555, 229] on input "207/8" at bounding box center [558, 232] width 7 height 7
radio input "true"
click at [537, 193] on label "-357/32" at bounding box center [554, 199] width 105 height 22
click at [555, 199] on input "-357/32" at bounding box center [558, 202] width 7 height 7
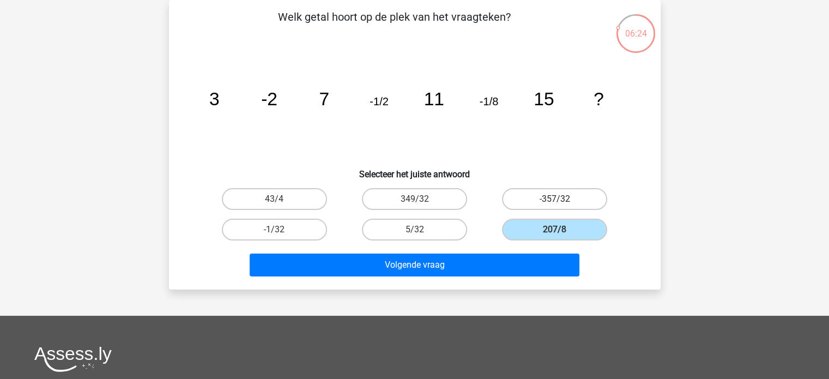
radio input "true"
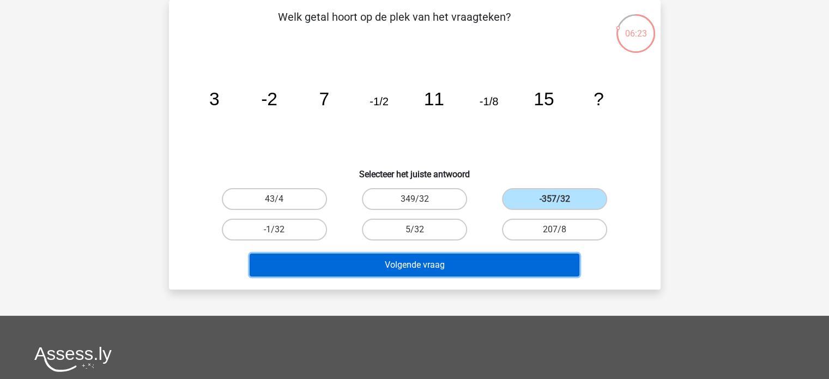
click at [418, 259] on button "Volgende vraag" at bounding box center [415, 264] width 330 height 23
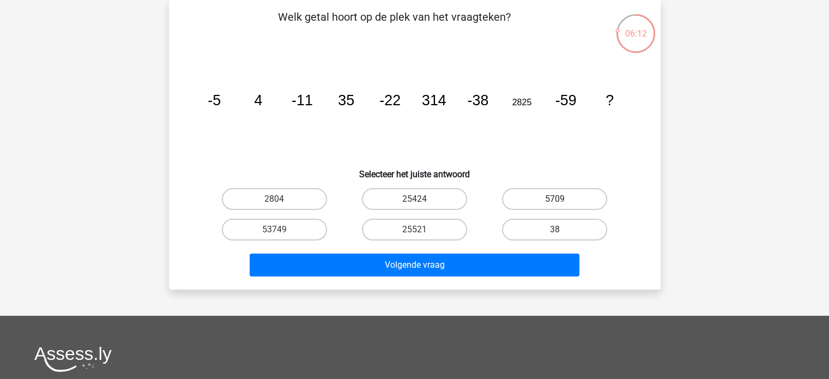
click at [530, 196] on label "5709" at bounding box center [554, 199] width 105 height 22
click at [555, 199] on input "5709" at bounding box center [558, 202] width 7 height 7
radio input "true"
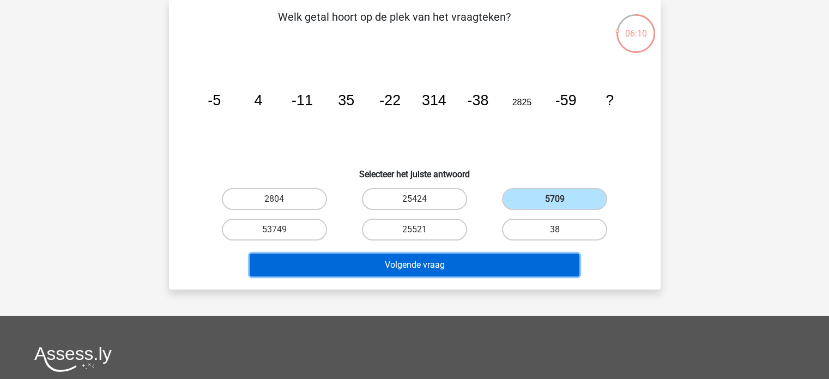
click at [452, 270] on button "Volgende vraag" at bounding box center [415, 264] width 330 height 23
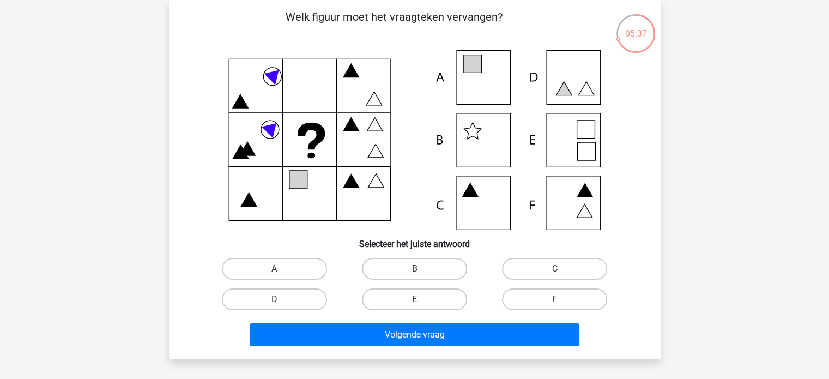
click at [566, 139] on icon at bounding box center [414, 140] width 439 height 180
click at [436, 294] on label "E" at bounding box center [414, 299] width 105 height 22
click at [421, 299] on input "E" at bounding box center [417, 302] width 7 height 7
radio input "true"
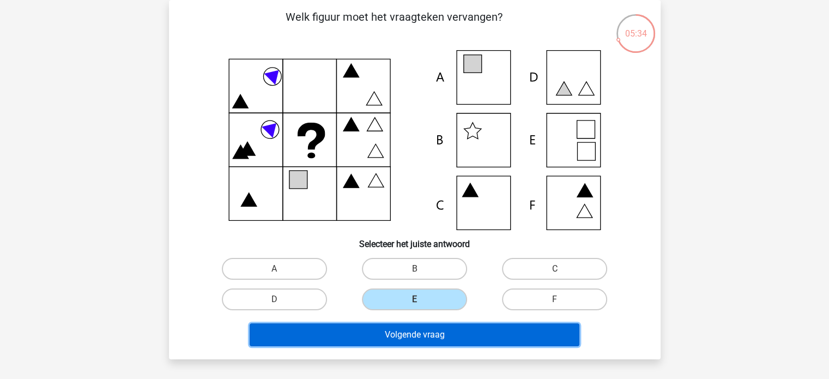
click at [413, 333] on button "Volgende vraag" at bounding box center [415, 334] width 330 height 23
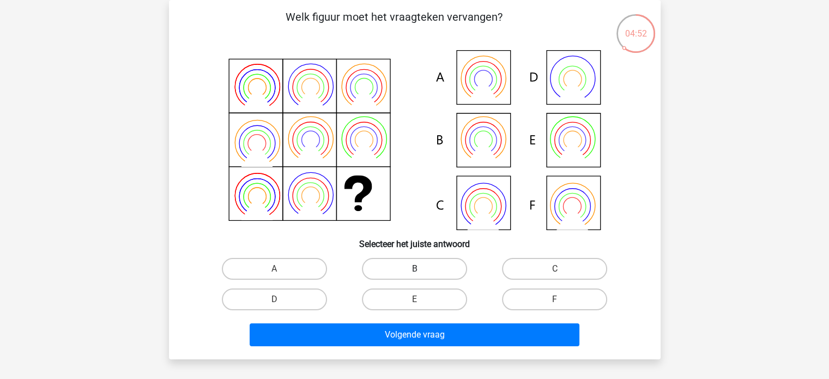
click at [397, 267] on label "B" at bounding box center [414, 269] width 105 height 22
click at [414, 269] on input "B" at bounding box center [417, 272] width 7 height 7
radio input "true"
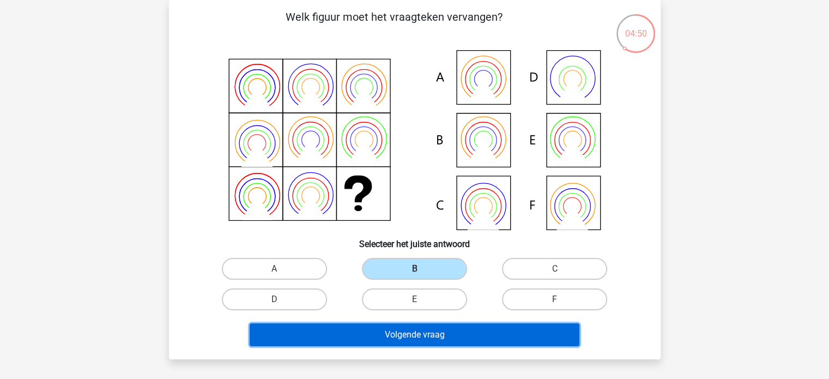
click at [403, 327] on button "Volgende vraag" at bounding box center [415, 334] width 330 height 23
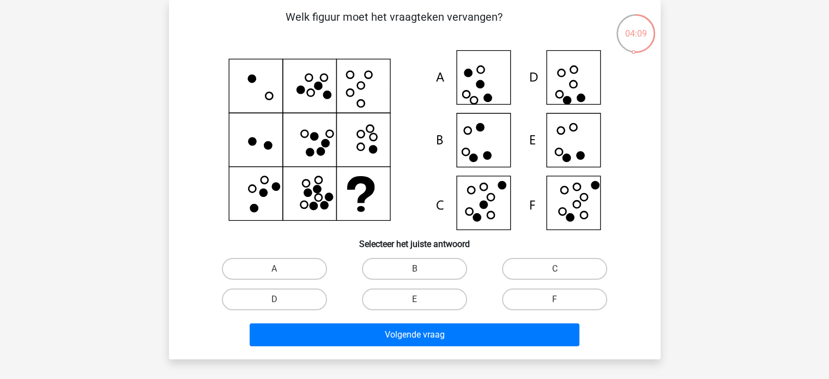
click at [587, 154] on icon at bounding box center [414, 140] width 439 height 180
click at [418, 301] on input "E" at bounding box center [417, 302] width 7 height 7
radio input "true"
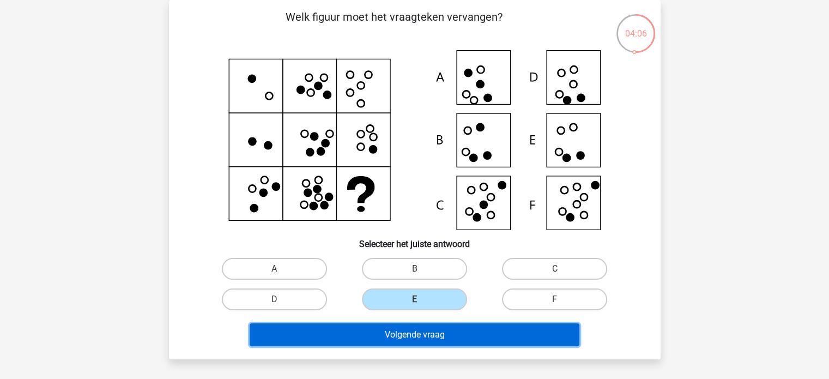
click at [436, 338] on button "Volgende vraag" at bounding box center [415, 334] width 330 height 23
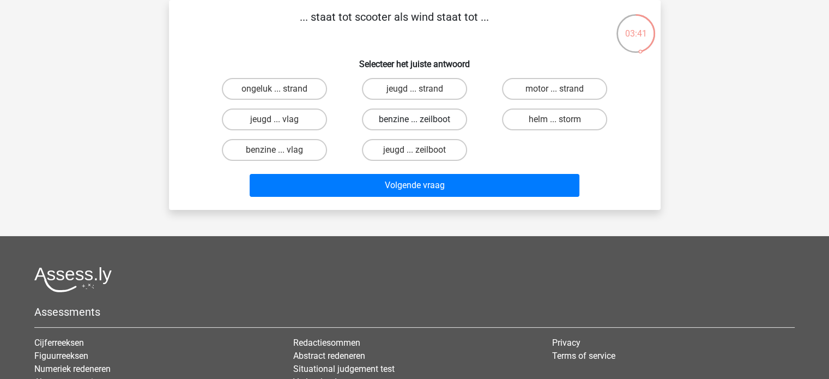
click at [405, 119] on label "benzine ... zeilboot" at bounding box center [414, 119] width 105 height 22
click at [414, 119] on input "benzine ... zeilboot" at bounding box center [417, 122] width 7 height 7
radio input "true"
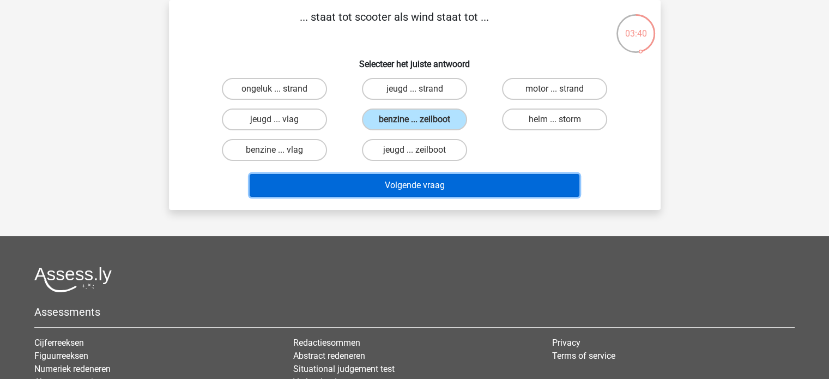
click at [397, 186] on button "Volgende vraag" at bounding box center [415, 185] width 330 height 23
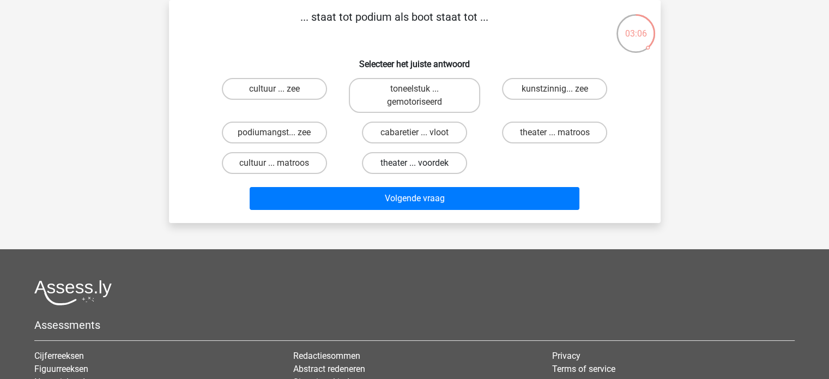
click at [443, 167] on label "theater ... voordek" at bounding box center [414, 163] width 105 height 22
click at [421, 167] on input "theater ... voordek" at bounding box center [417, 166] width 7 height 7
radio input "true"
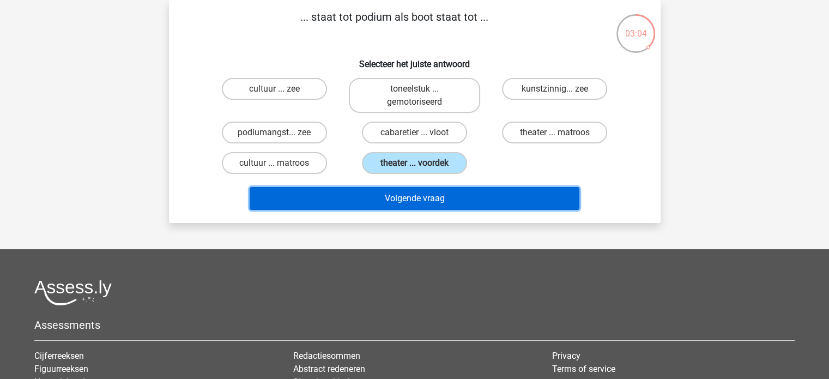
click at [425, 194] on button "Volgende vraag" at bounding box center [415, 198] width 330 height 23
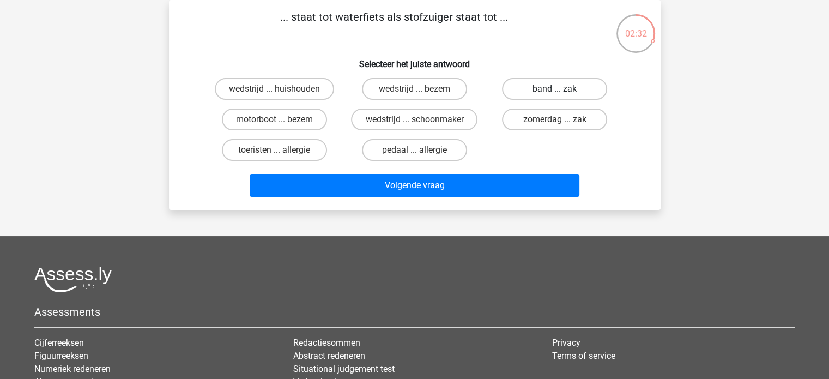
click at [535, 84] on label "band ... zak" at bounding box center [554, 89] width 105 height 22
click at [555, 89] on input "band ... zak" at bounding box center [558, 92] width 7 height 7
radio input "true"
click at [516, 88] on label "band ... zak" at bounding box center [554, 89] width 105 height 22
click at [555, 89] on input "band ... zak" at bounding box center [558, 92] width 7 height 7
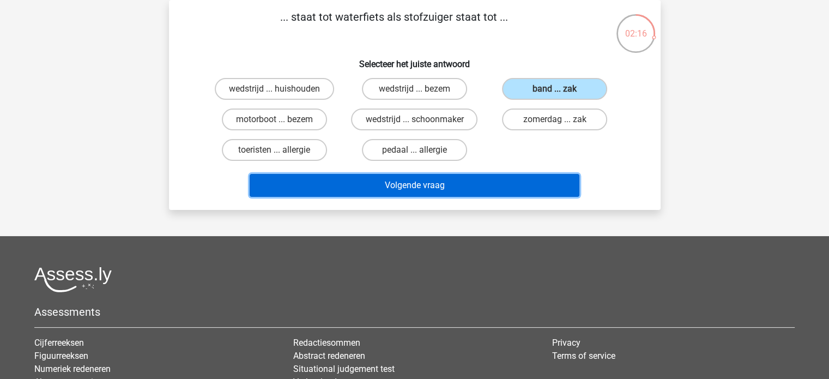
click at [408, 191] on button "Volgende vraag" at bounding box center [415, 185] width 330 height 23
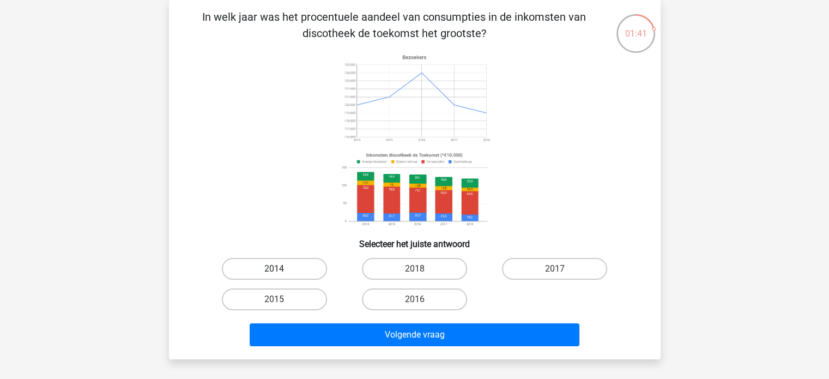
click at [272, 272] on label "2014" at bounding box center [274, 269] width 105 height 22
click at [274, 272] on input "2014" at bounding box center [277, 272] width 7 height 7
radio input "true"
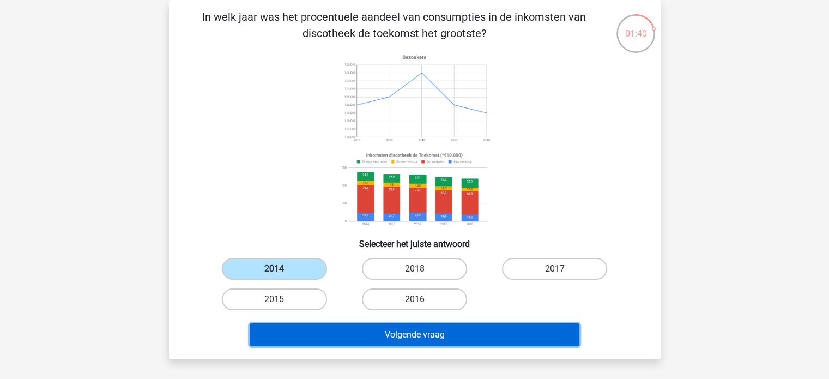
click at [348, 336] on button "Volgende vraag" at bounding box center [415, 334] width 330 height 23
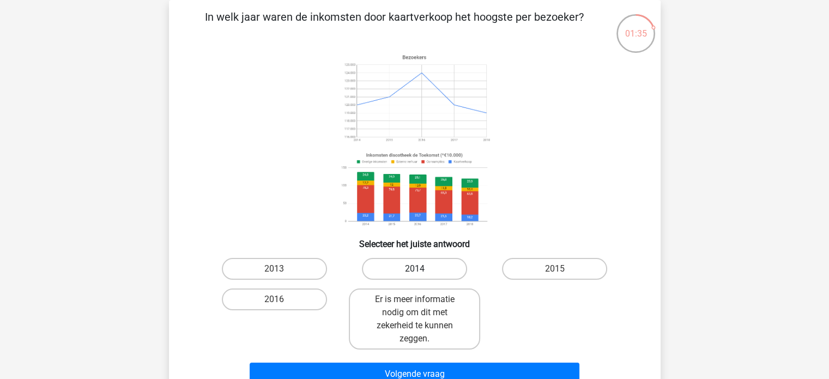
click at [379, 269] on label "2014" at bounding box center [414, 269] width 105 height 22
click at [414, 269] on input "2014" at bounding box center [417, 272] width 7 height 7
radio input "true"
click at [303, 300] on label "2016" at bounding box center [274, 299] width 105 height 22
click at [281, 300] on input "2016" at bounding box center [277, 302] width 7 height 7
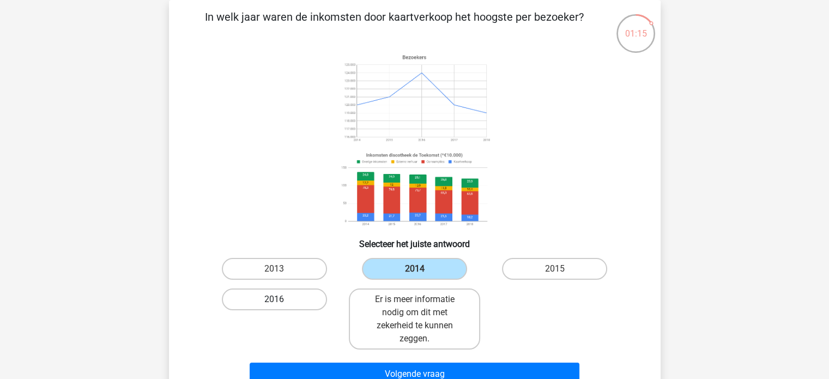
radio input "true"
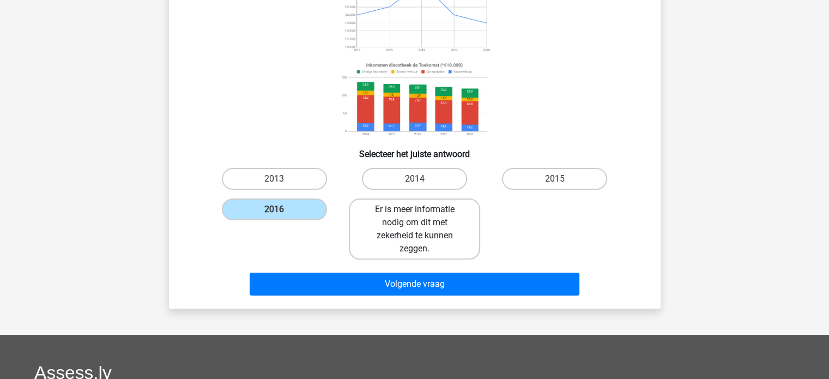
scroll to position [141, 0]
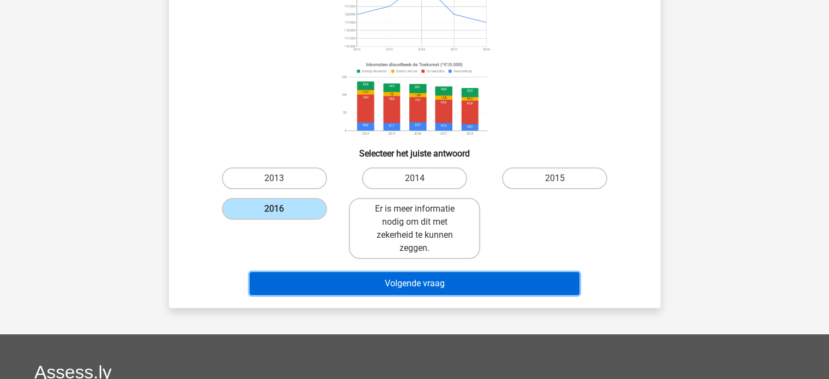
click at [456, 279] on button "Volgende vraag" at bounding box center [415, 283] width 330 height 23
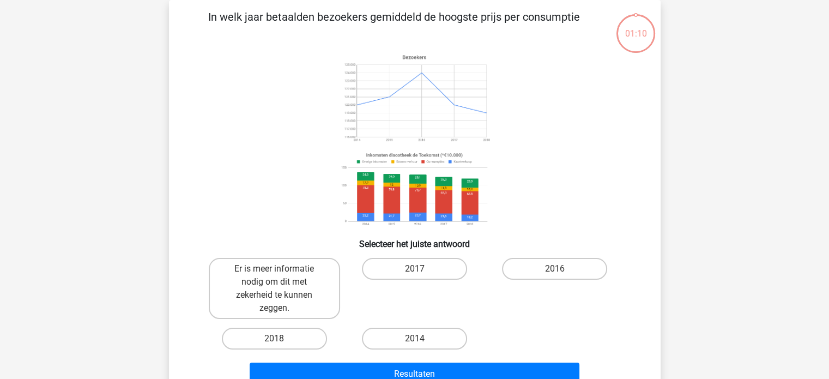
scroll to position [50, 0]
click at [430, 270] on label "2017" at bounding box center [414, 269] width 105 height 22
click at [421, 270] on input "2017" at bounding box center [417, 272] width 7 height 7
radio input "true"
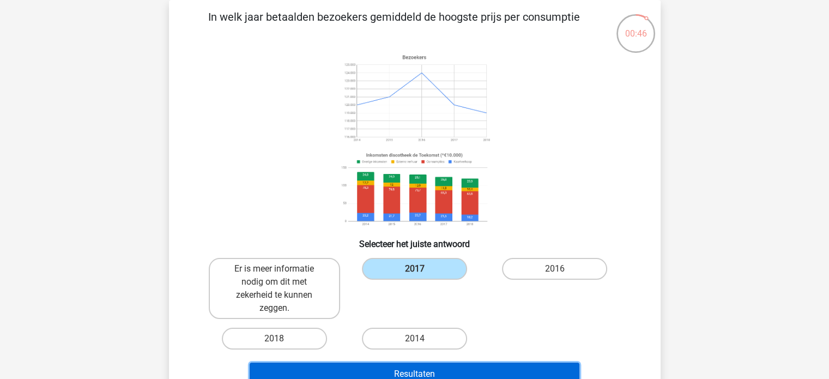
click at [443, 369] on button "Resultaten" at bounding box center [415, 373] width 330 height 23
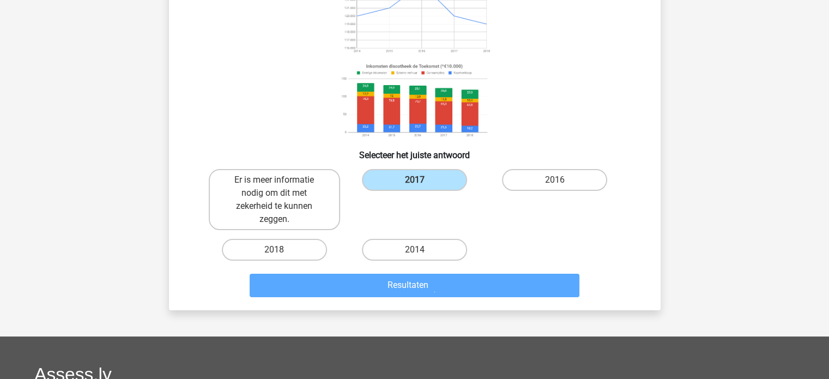
scroll to position [142, 0]
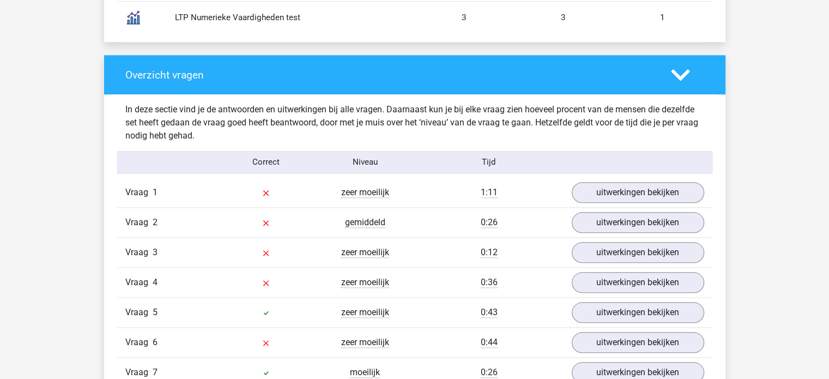
scroll to position [1066, 0]
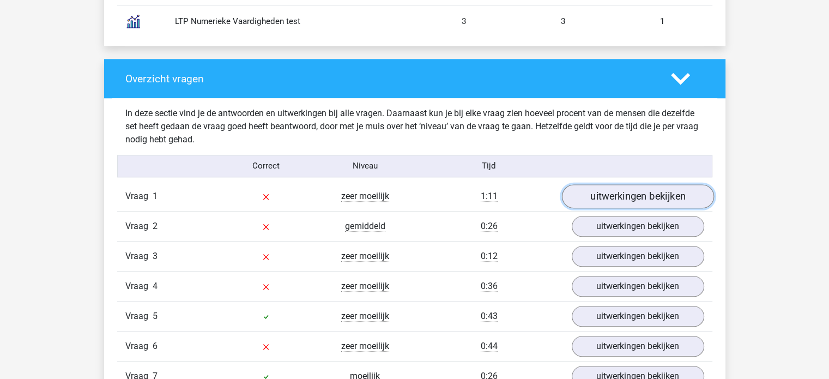
click at [623, 196] on link "uitwerkingen bekijken" at bounding box center [637, 196] width 152 height 24
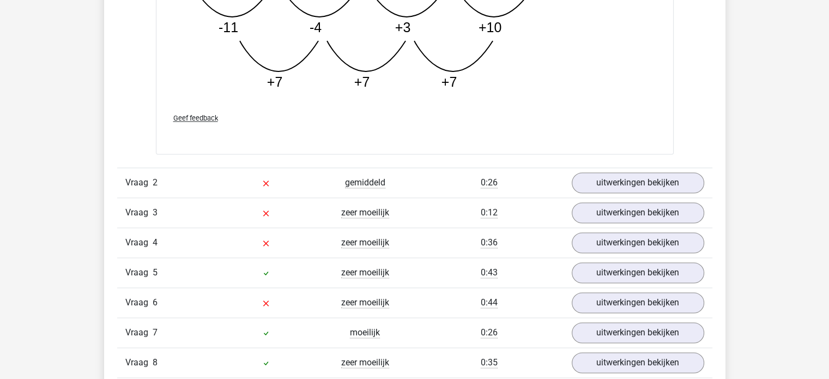
scroll to position [1666, 0]
click at [623, 179] on link "uitwerkingen bekijken" at bounding box center [637, 182] width 152 height 24
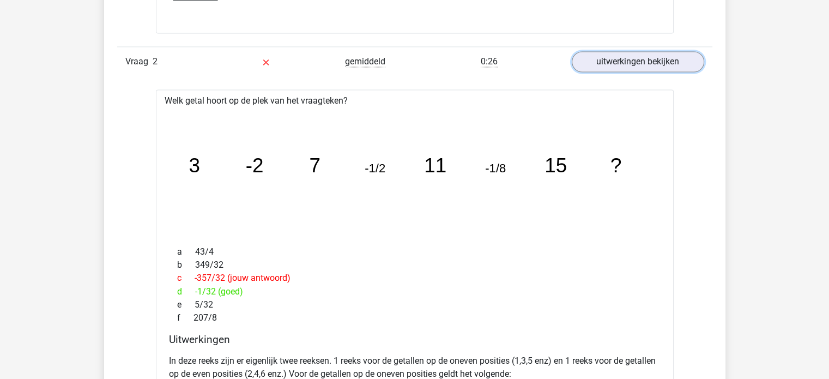
scroll to position [1786, 0]
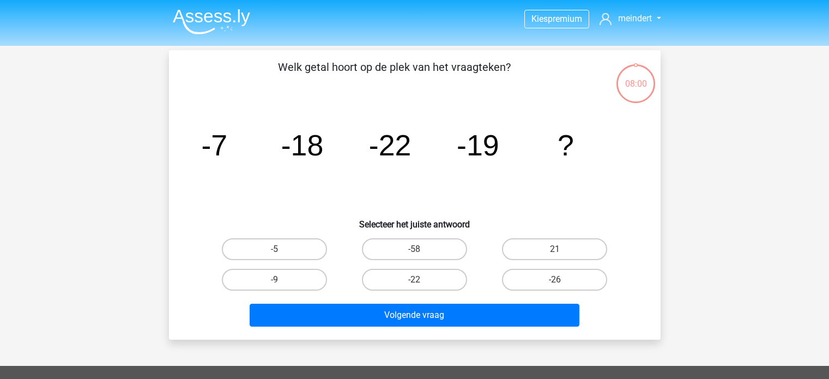
scroll to position [142, 0]
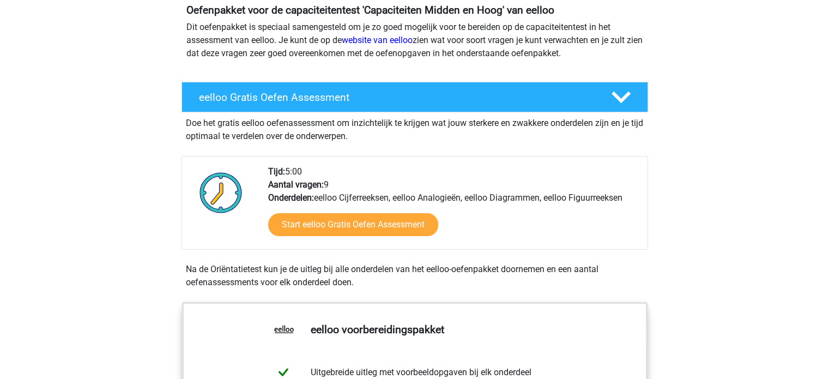
scroll to position [131, 0]
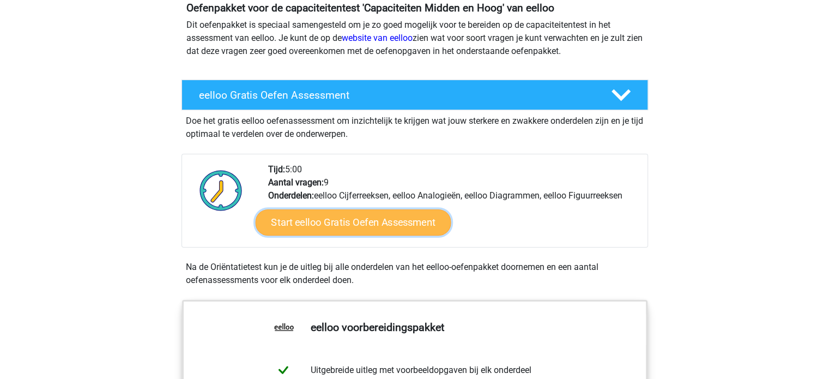
click at [362, 218] on link "Start eelloo Gratis Oefen Assessment" at bounding box center [353, 222] width 196 height 26
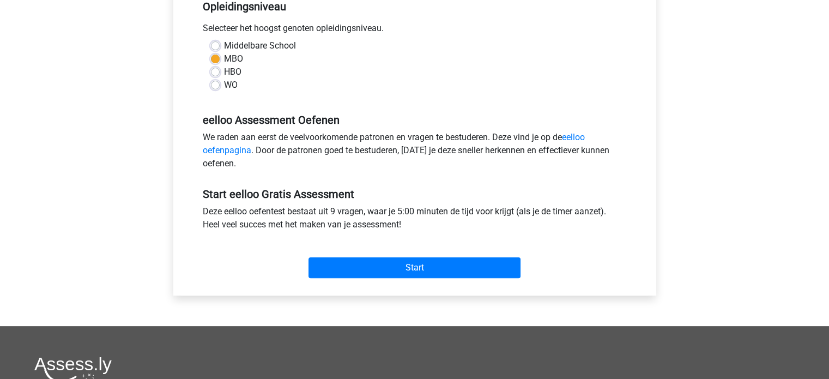
scroll to position [246, 0]
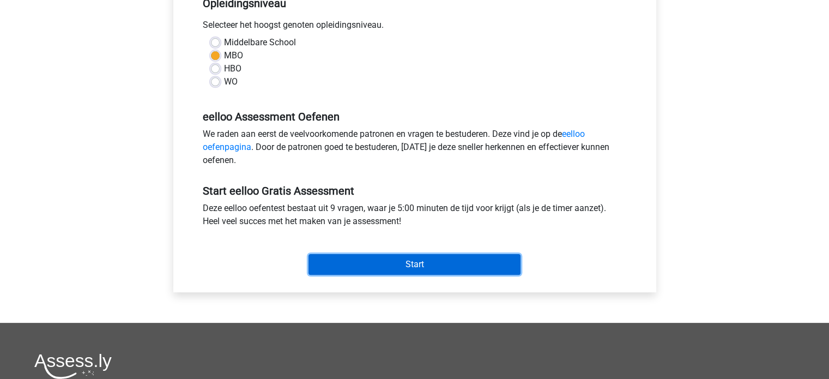
click at [412, 269] on input "Start" at bounding box center [414, 264] width 212 height 21
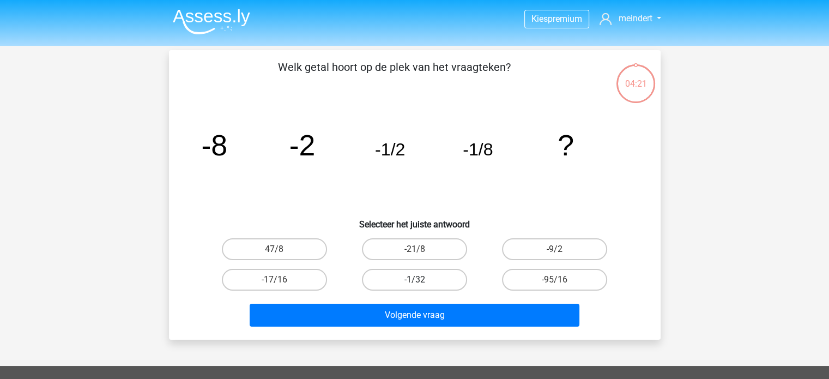
click at [409, 276] on label "-1/32" at bounding box center [414, 280] width 105 height 22
click at [414, 279] on input "-1/32" at bounding box center [417, 282] width 7 height 7
radio input "true"
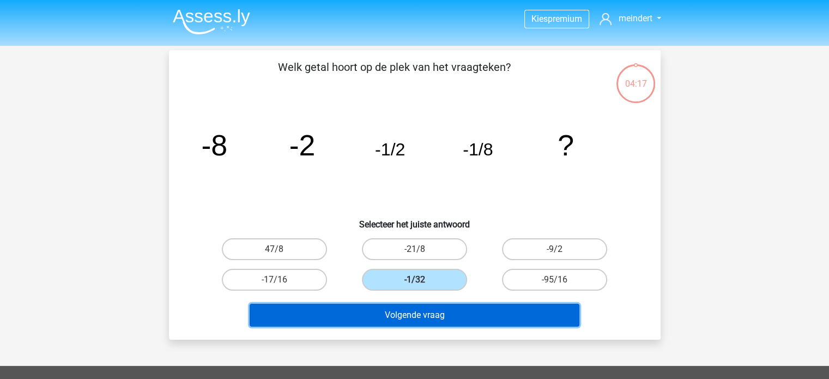
click at [433, 317] on button "Volgende vraag" at bounding box center [415, 314] width 330 height 23
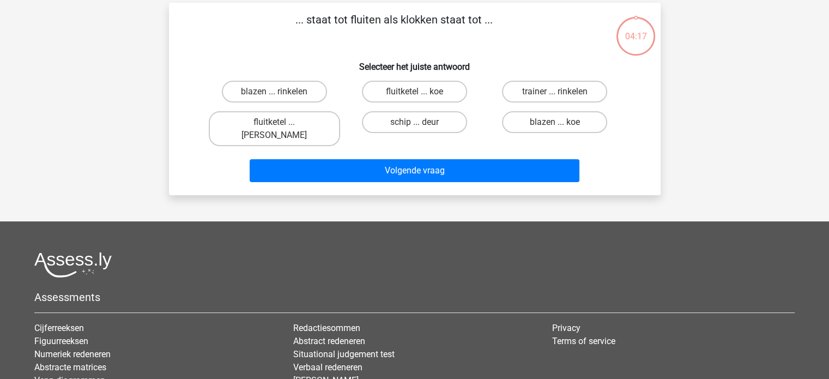
scroll to position [50, 0]
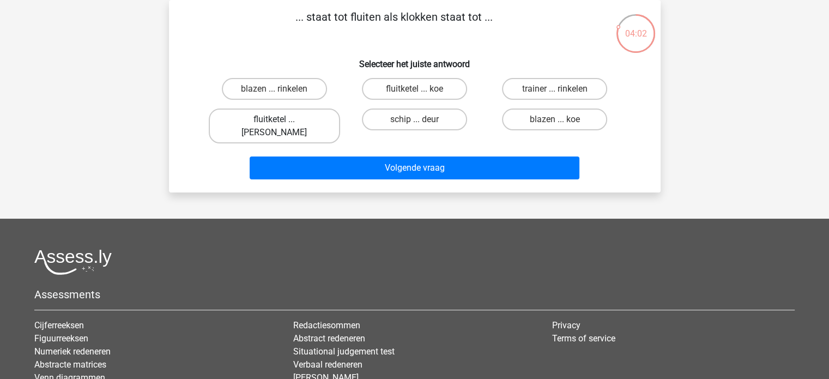
click at [265, 114] on label "fluitketel ... [PERSON_NAME]" at bounding box center [274, 125] width 131 height 35
click at [274, 119] on input "fluitketel ... [PERSON_NAME]" at bounding box center [277, 122] width 7 height 7
radio input "true"
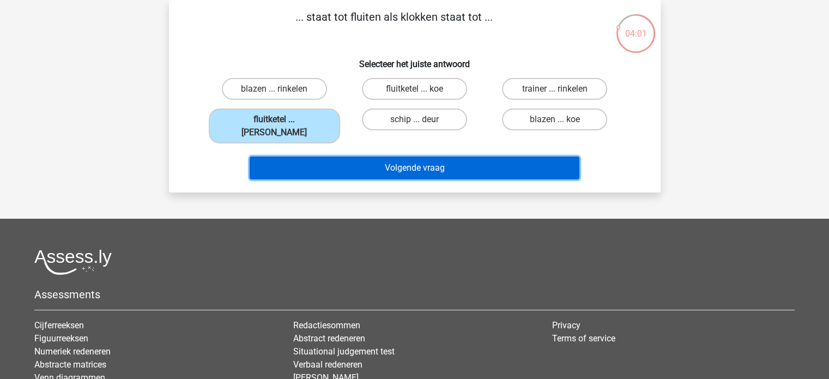
click at [376, 156] on button "Volgende vraag" at bounding box center [415, 167] width 330 height 23
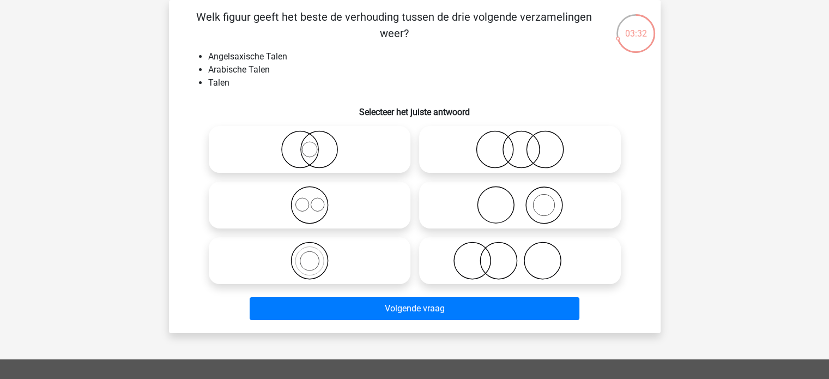
click at [301, 197] on icon at bounding box center [309, 205] width 193 height 38
click at [309, 197] on input "radio" at bounding box center [312, 195] width 7 height 7
radio input "true"
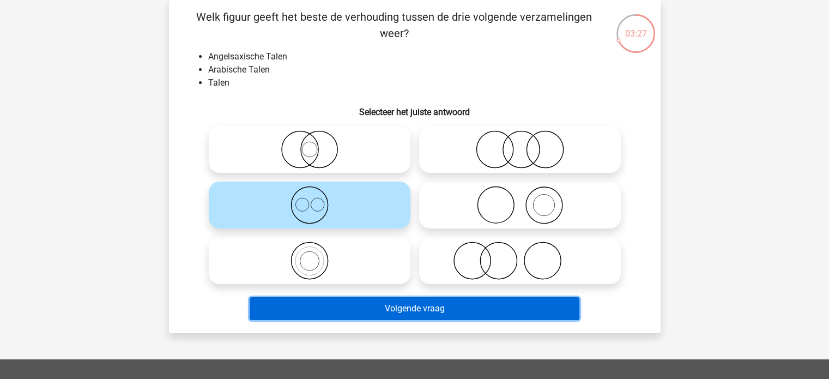
click at [370, 313] on button "Volgende vraag" at bounding box center [415, 308] width 330 height 23
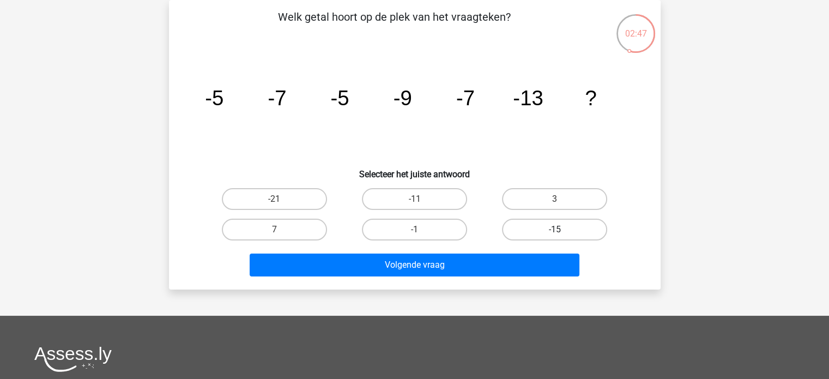
click at [525, 227] on label "-15" at bounding box center [554, 229] width 105 height 22
click at [555, 229] on input "-15" at bounding box center [558, 232] width 7 height 7
radio input "true"
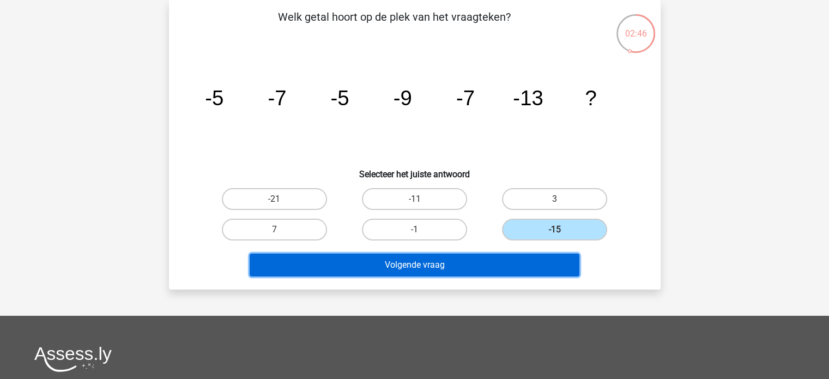
click at [440, 258] on button "Volgende vraag" at bounding box center [415, 264] width 330 height 23
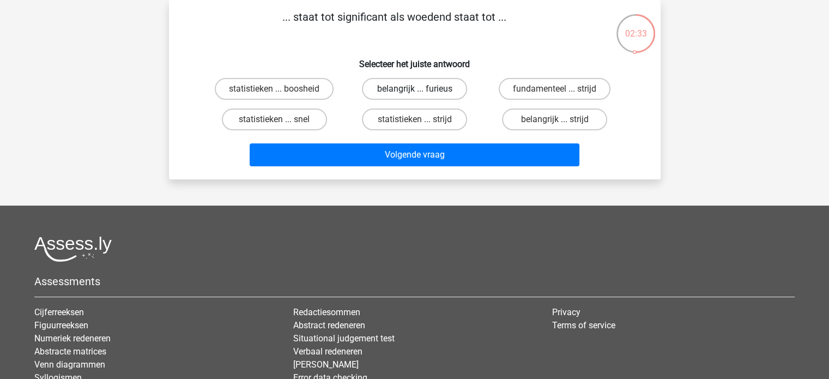
click at [425, 85] on label "belangrijk ... furieus" at bounding box center [414, 89] width 105 height 22
click at [421, 89] on input "belangrijk ... furieus" at bounding box center [417, 92] width 7 height 7
radio input "true"
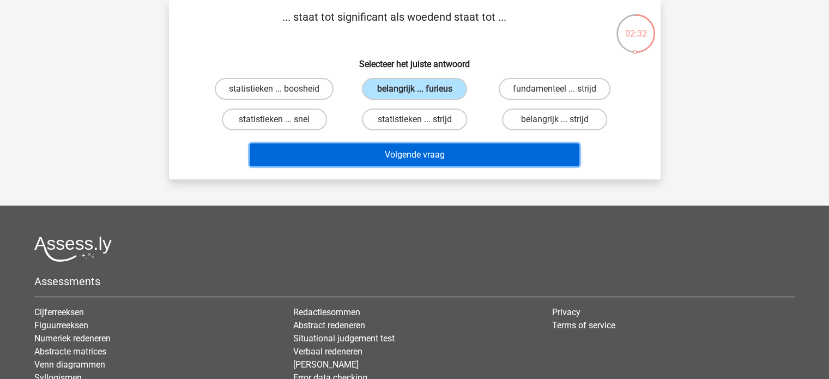
click at [407, 152] on button "Volgende vraag" at bounding box center [415, 154] width 330 height 23
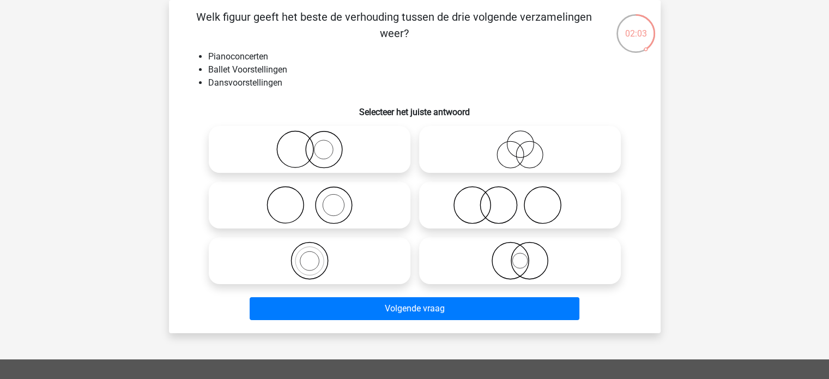
click at [512, 150] on icon at bounding box center [519, 149] width 193 height 38
click at [520, 144] on input "radio" at bounding box center [523, 140] width 7 height 7
radio input "true"
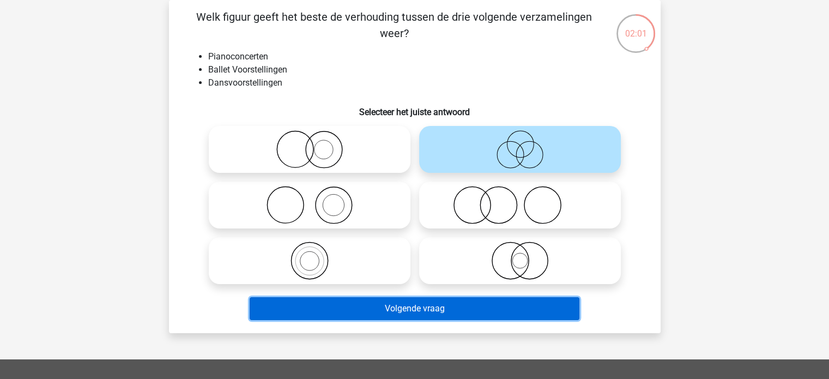
click at [392, 306] on button "Volgende vraag" at bounding box center [415, 308] width 330 height 23
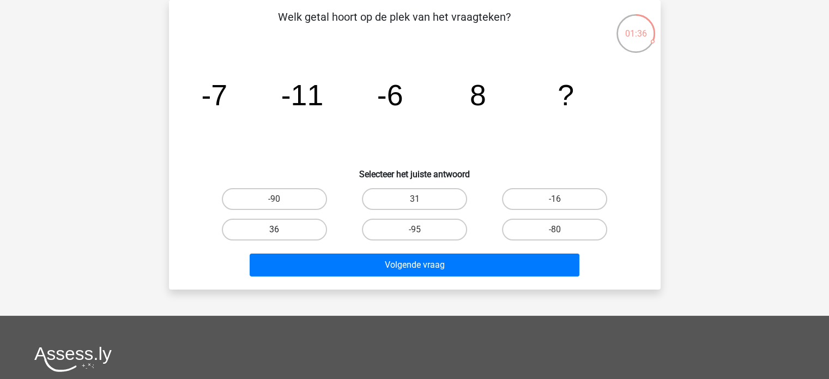
click at [297, 223] on label "36" at bounding box center [274, 229] width 105 height 22
click at [281, 229] on input "36" at bounding box center [277, 232] width 7 height 7
radio input "true"
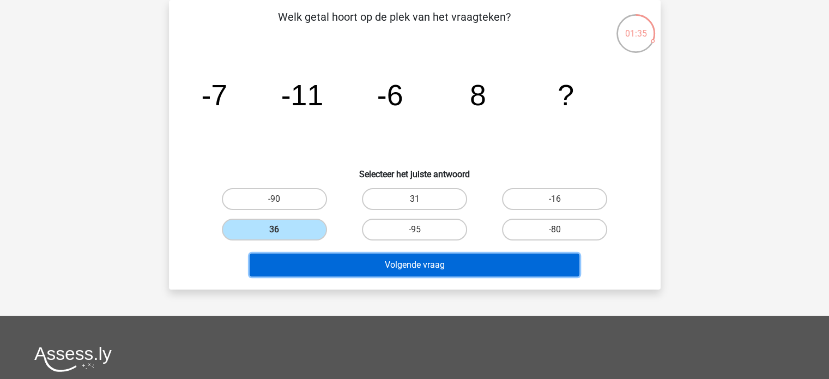
click at [434, 263] on button "Volgende vraag" at bounding box center [415, 264] width 330 height 23
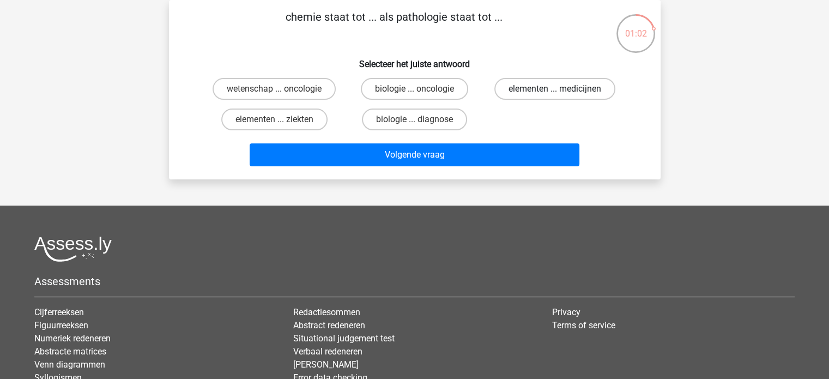
click at [544, 94] on label "elementen ... medicijnen" at bounding box center [554, 89] width 121 height 22
click at [555, 94] on input "elementen ... medicijnen" at bounding box center [558, 92] width 7 height 7
radio input "true"
click at [295, 118] on label "elementen ... ziekten" at bounding box center [274, 119] width 106 height 22
click at [281, 119] on input "elementen ... ziekten" at bounding box center [277, 122] width 7 height 7
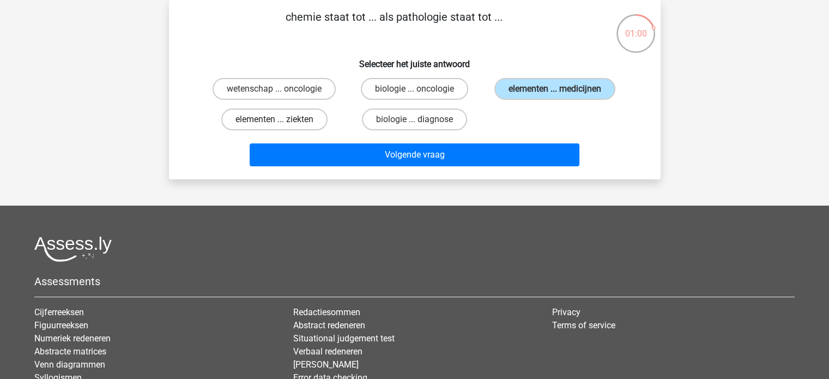
radio input "true"
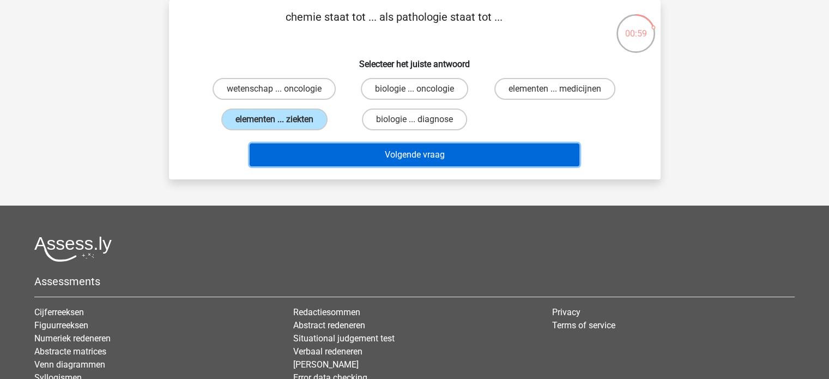
click at [417, 143] on button "Volgende vraag" at bounding box center [415, 154] width 330 height 23
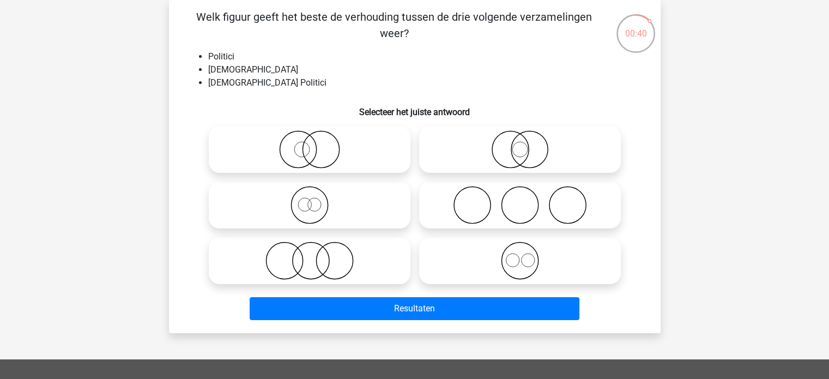
drag, startPoint x: 297, startPoint y: 259, endPoint x: 107, endPoint y: 297, distance: 193.4
click at [107, 297] on div "Kies premium meindert [EMAIL_ADDRESS][DOMAIN_NAME]" at bounding box center [414, 298] width 829 height 697
click at [319, 243] on icon at bounding box center [309, 260] width 193 height 38
click at [317, 248] on input "radio" at bounding box center [312, 251] width 7 height 7
radio input "true"
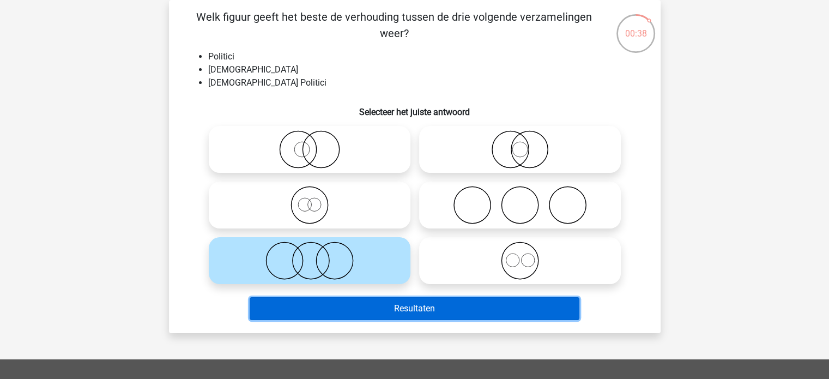
click at [391, 307] on button "Resultaten" at bounding box center [415, 308] width 330 height 23
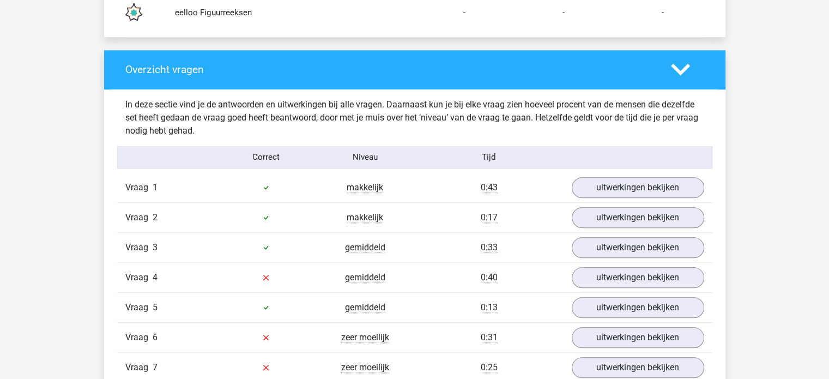
scroll to position [1075, 0]
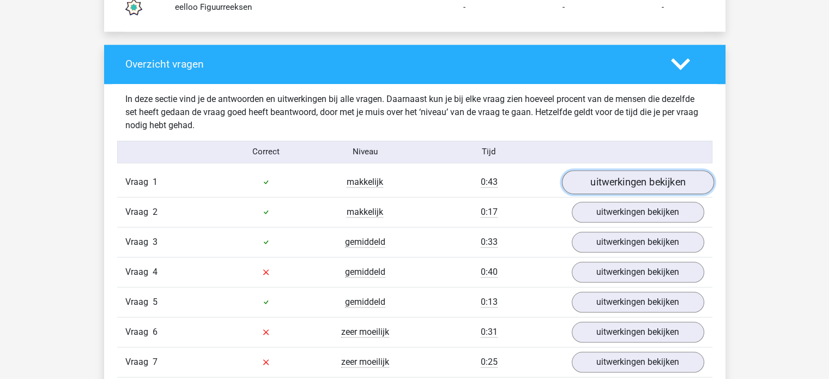
click at [636, 182] on link "uitwerkingen bekijken" at bounding box center [637, 182] width 152 height 24
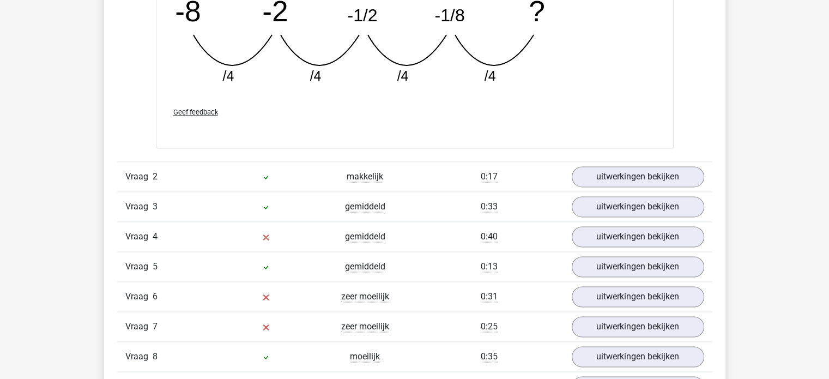
scroll to position [1587, 0]
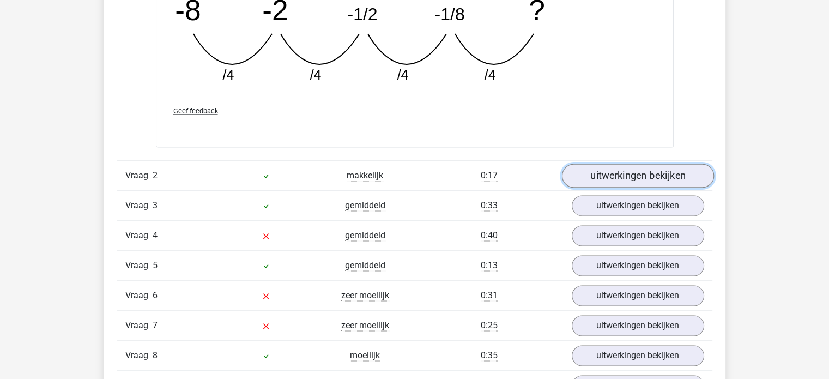
click at [626, 174] on link "uitwerkingen bekijken" at bounding box center [637, 176] width 152 height 24
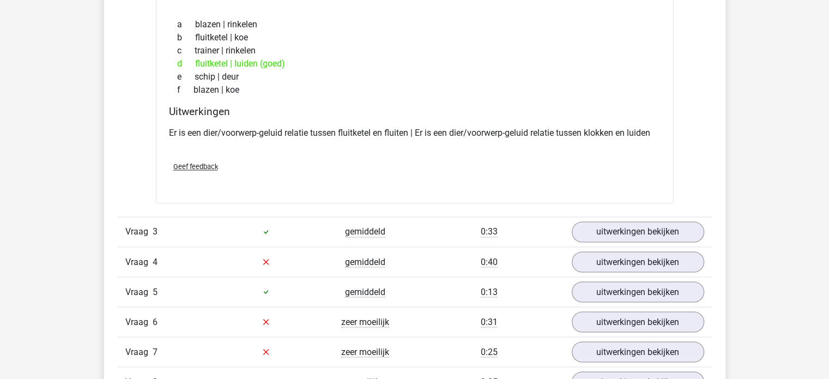
scroll to position [1809, 0]
click at [673, 226] on link "uitwerkingen bekijken" at bounding box center [637, 231] width 152 height 24
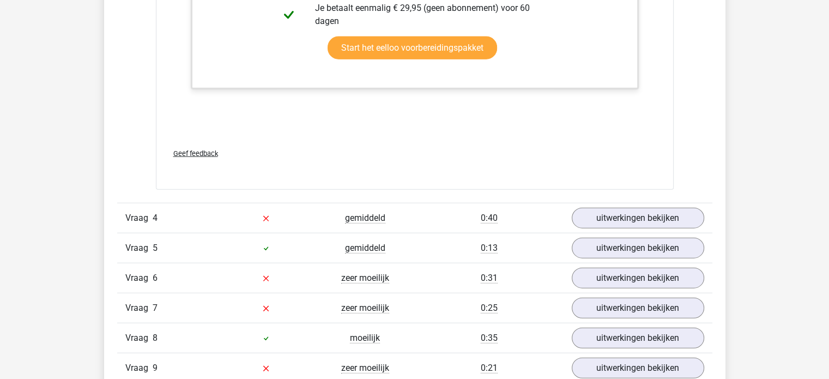
scroll to position [2570, 0]
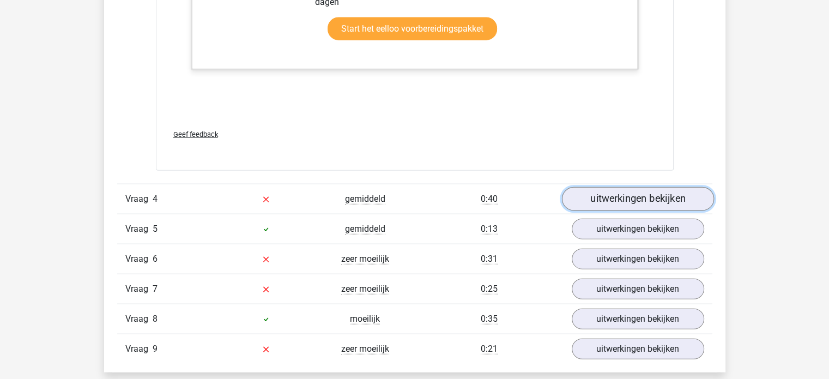
click at [637, 198] on link "uitwerkingen bekijken" at bounding box center [637, 199] width 152 height 24
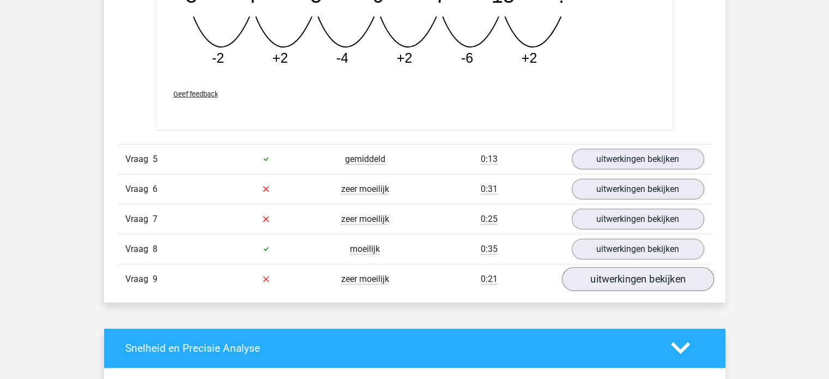
scroll to position [3142, 0]
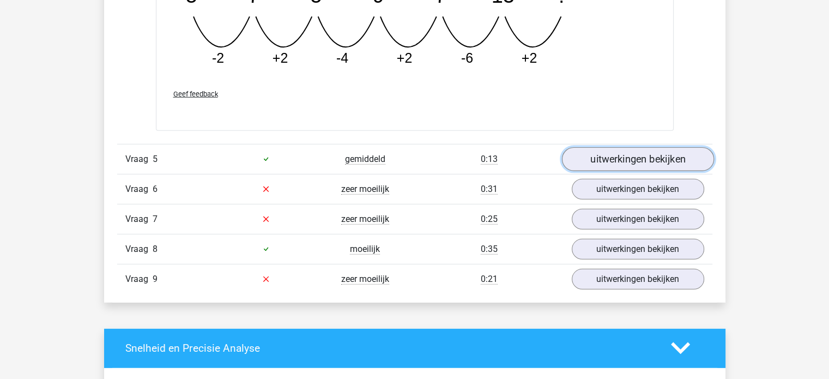
click at [643, 155] on link "uitwerkingen bekijken" at bounding box center [637, 159] width 152 height 24
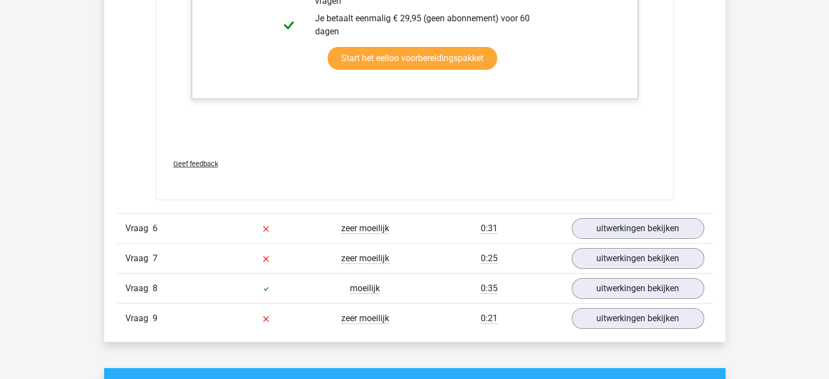
scroll to position [3647, 0]
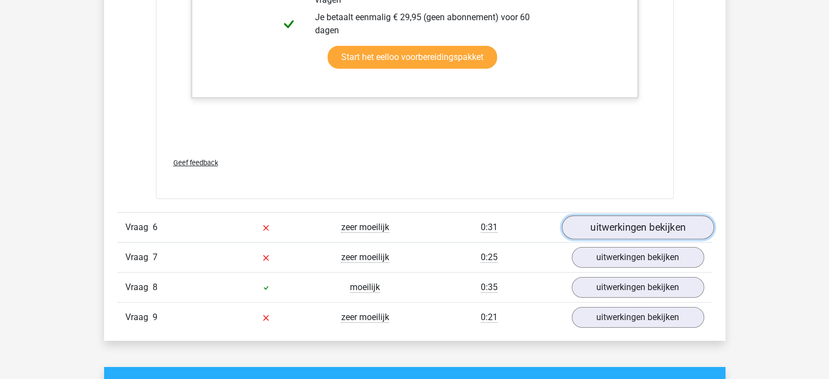
click at [631, 222] on link "uitwerkingen bekijken" at bounding box center [637, 227] width 152 height 24
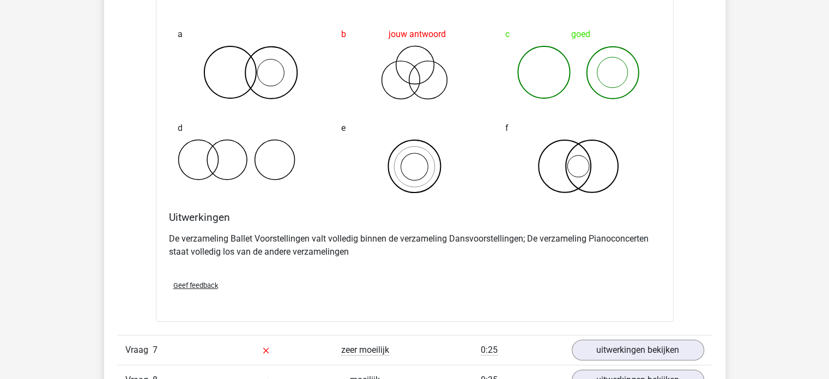
scroll to position [3971, 0]
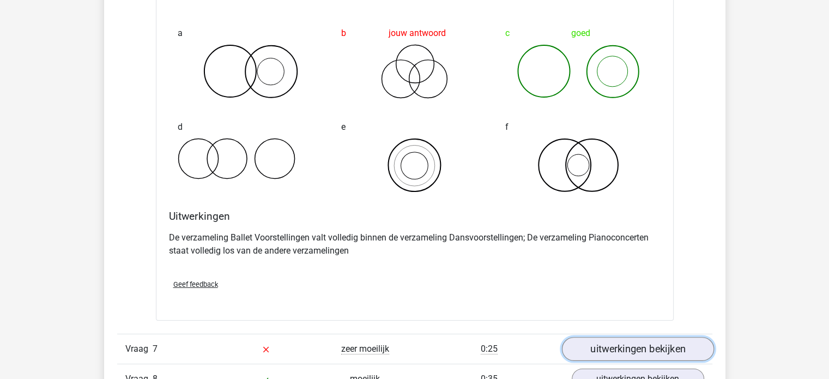
click at [643, 344] on link "uitwerkingen bekijken" at bounding box center [637, 349] width 152 height 24
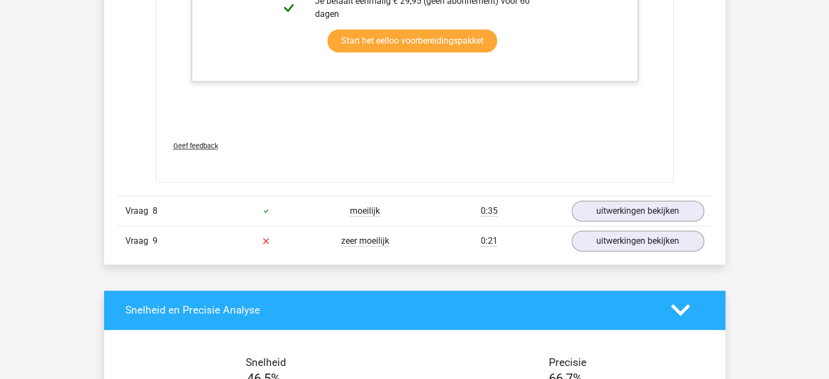
scroll to position [4804, 0]
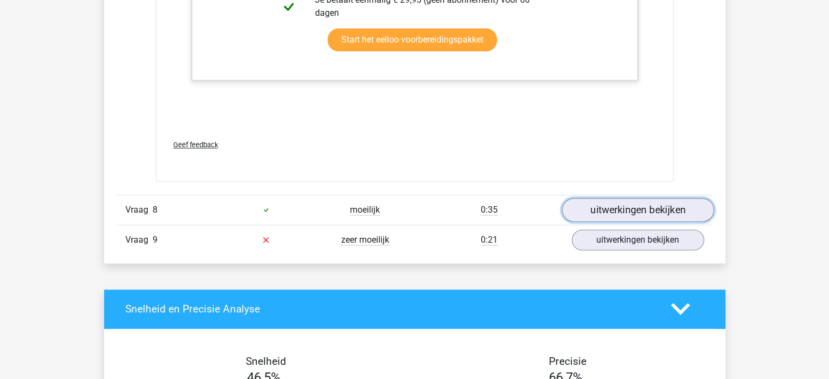
click at [643, 209] on link "uitwerkingen bekijken" at bounding box center [637, 210] width 152 height 24
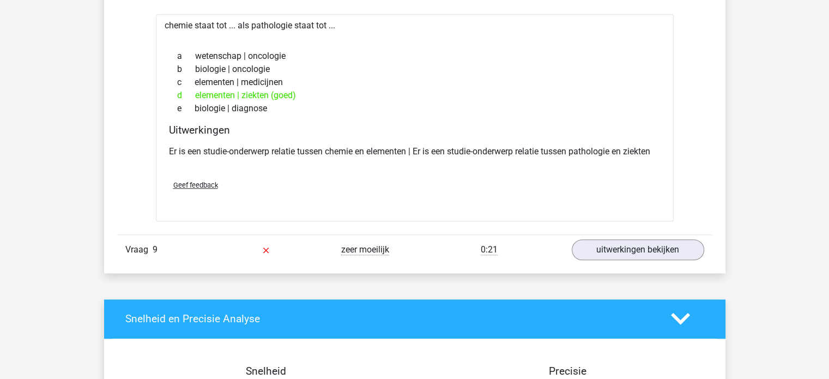
scroll to position [5028, 0]
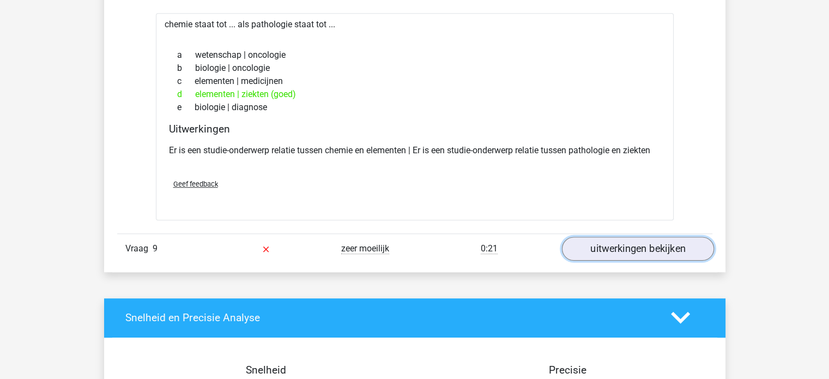
click at [632, 236] on link "uitwerkingen bekijken" at bounding box center [637, 248] width 152 height 24
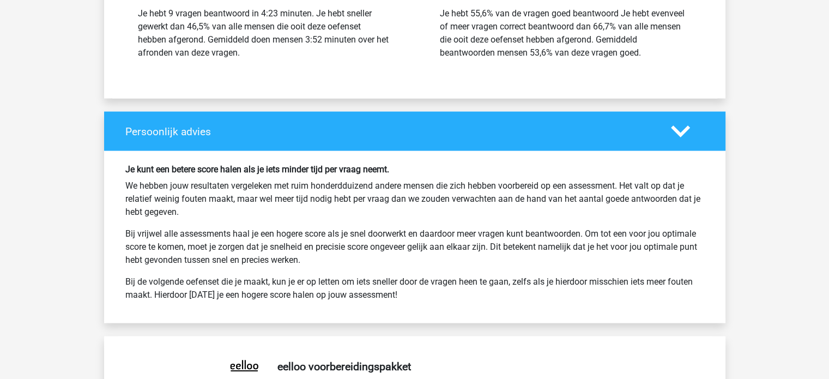
scroll to position [6281, 0]
